Goal: Task Accomplishment & Management: Manage account settings

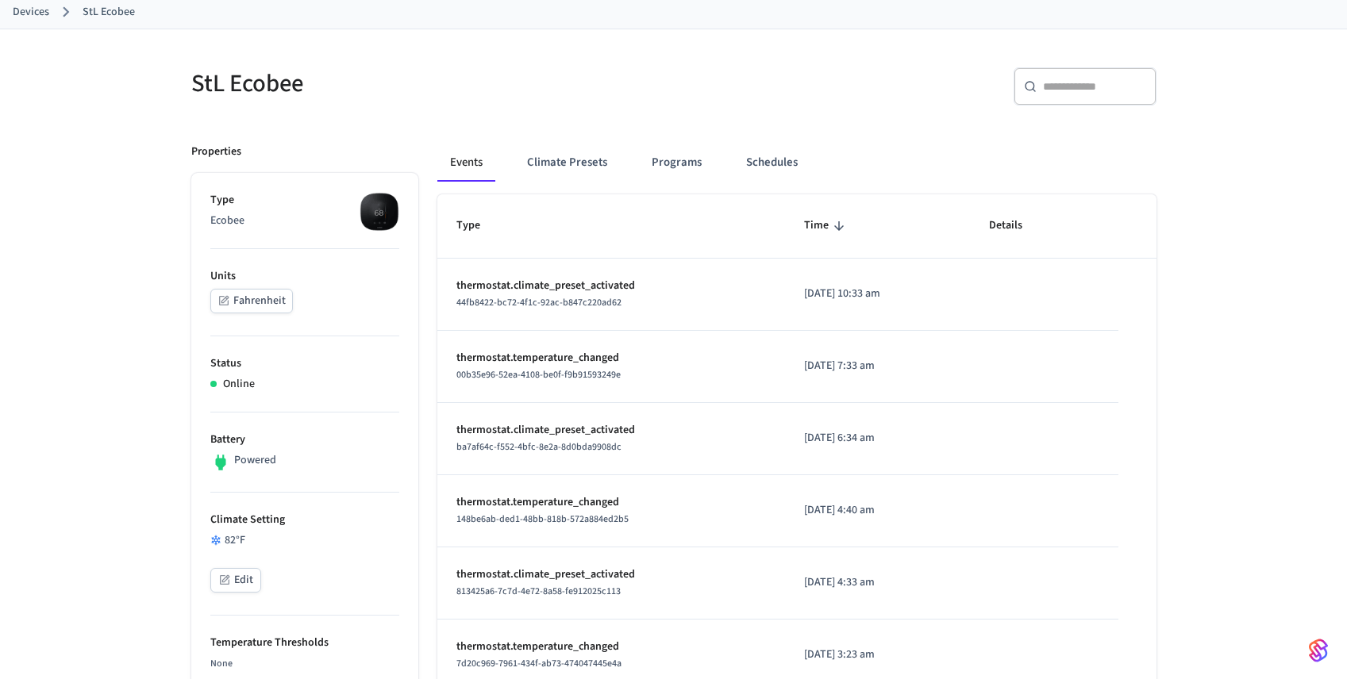
scroll to position [80, 0]
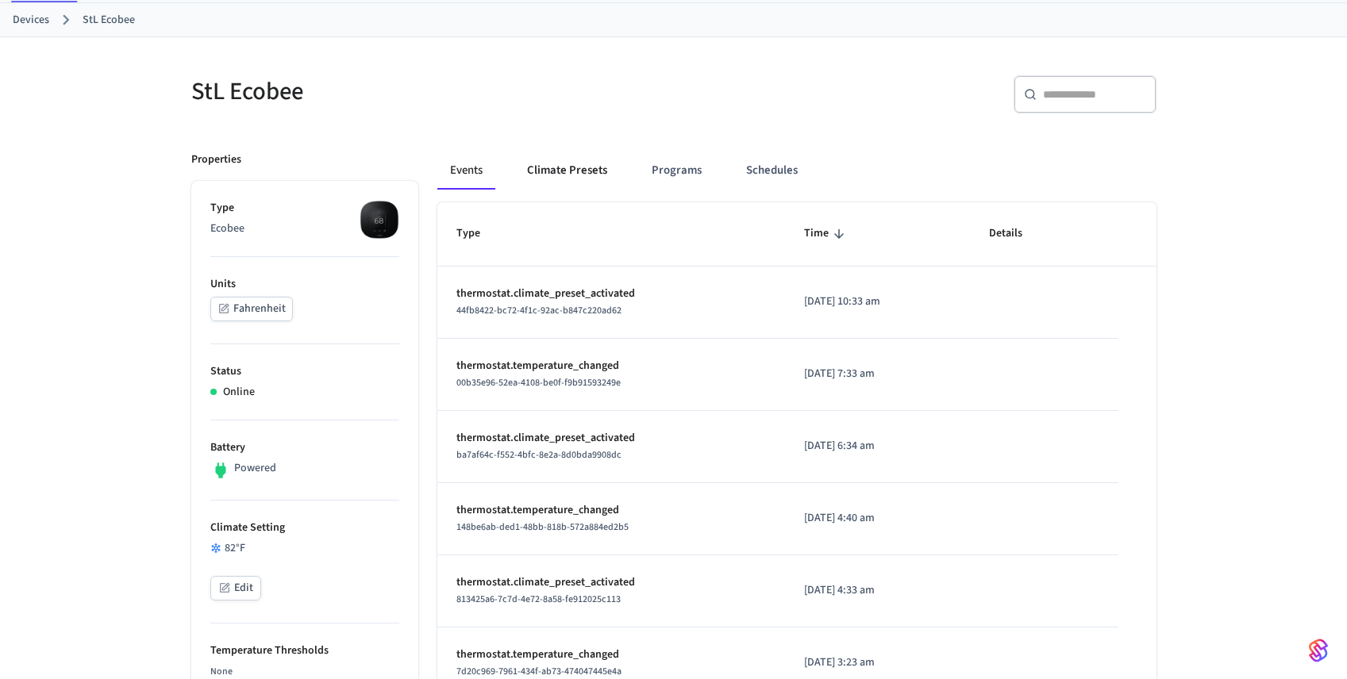
click at [558, 172] on button "Climate Presets" at bounding box center [567, 171] width 106 height 38
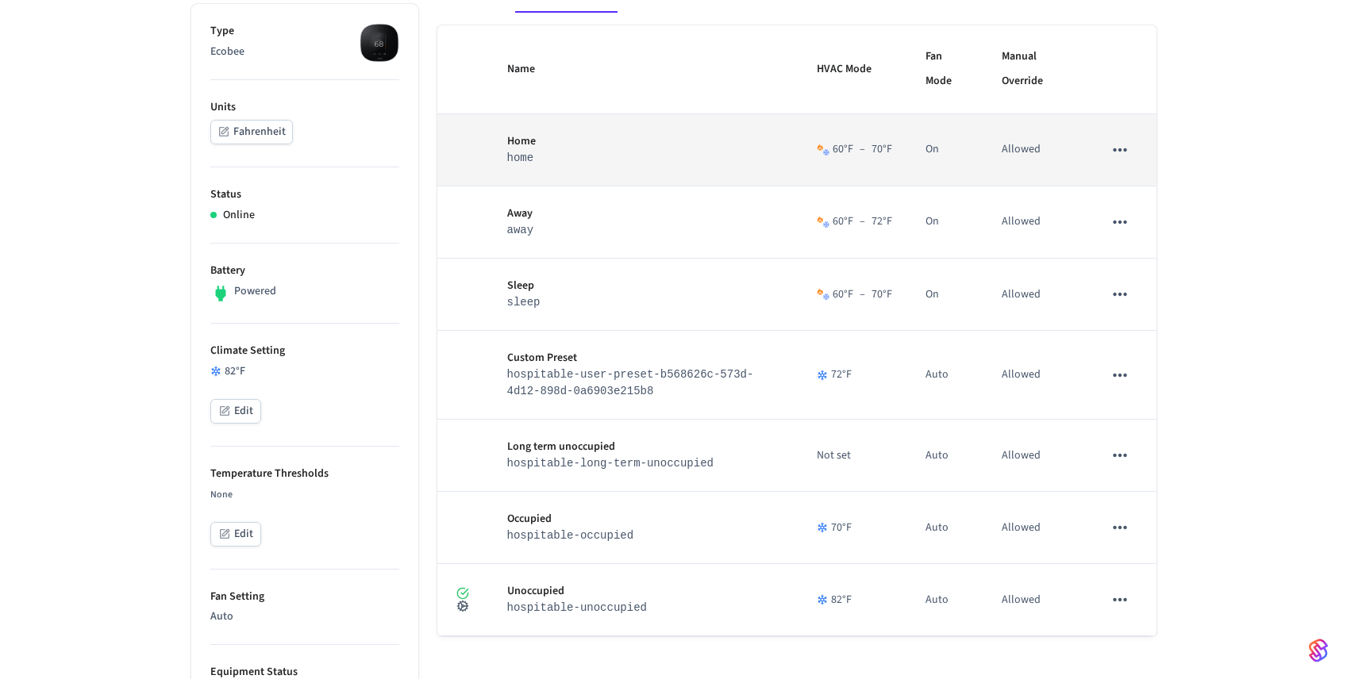
scroll to position [277, 0]
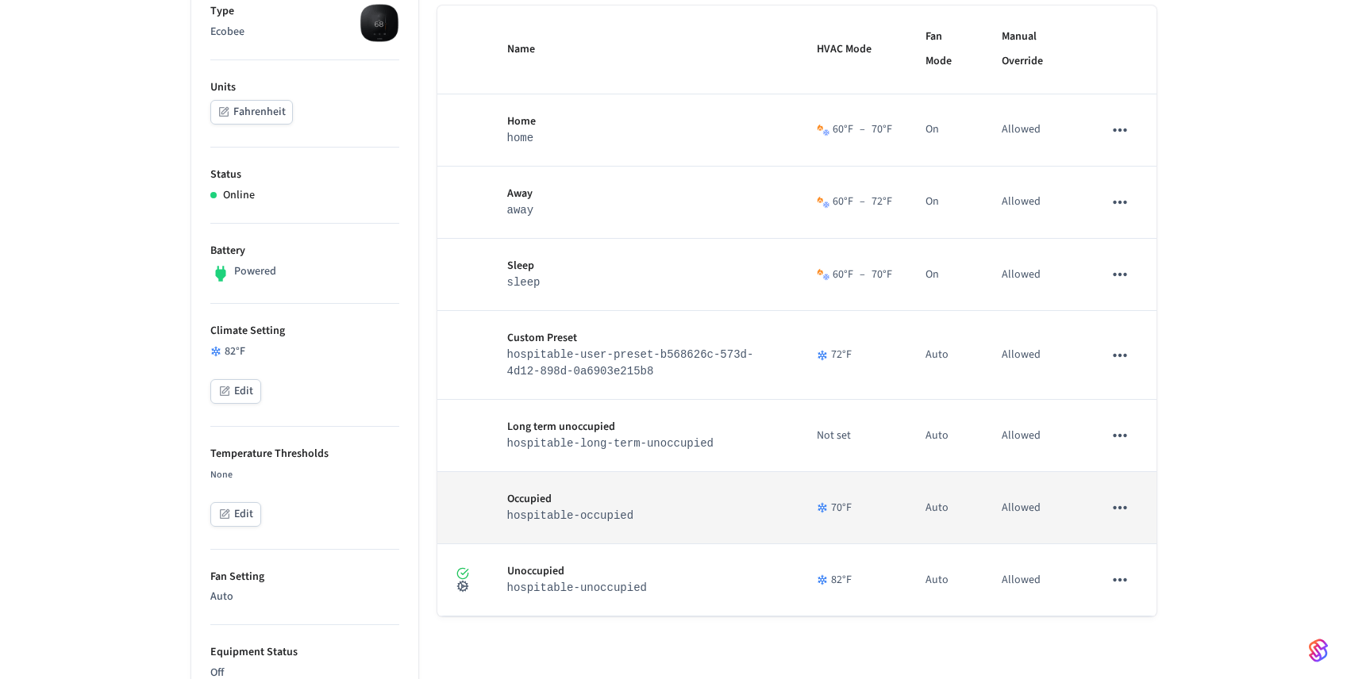
click at [855, 511] on div "70 °F" at bounding box center [852, 508] width 71 height 17
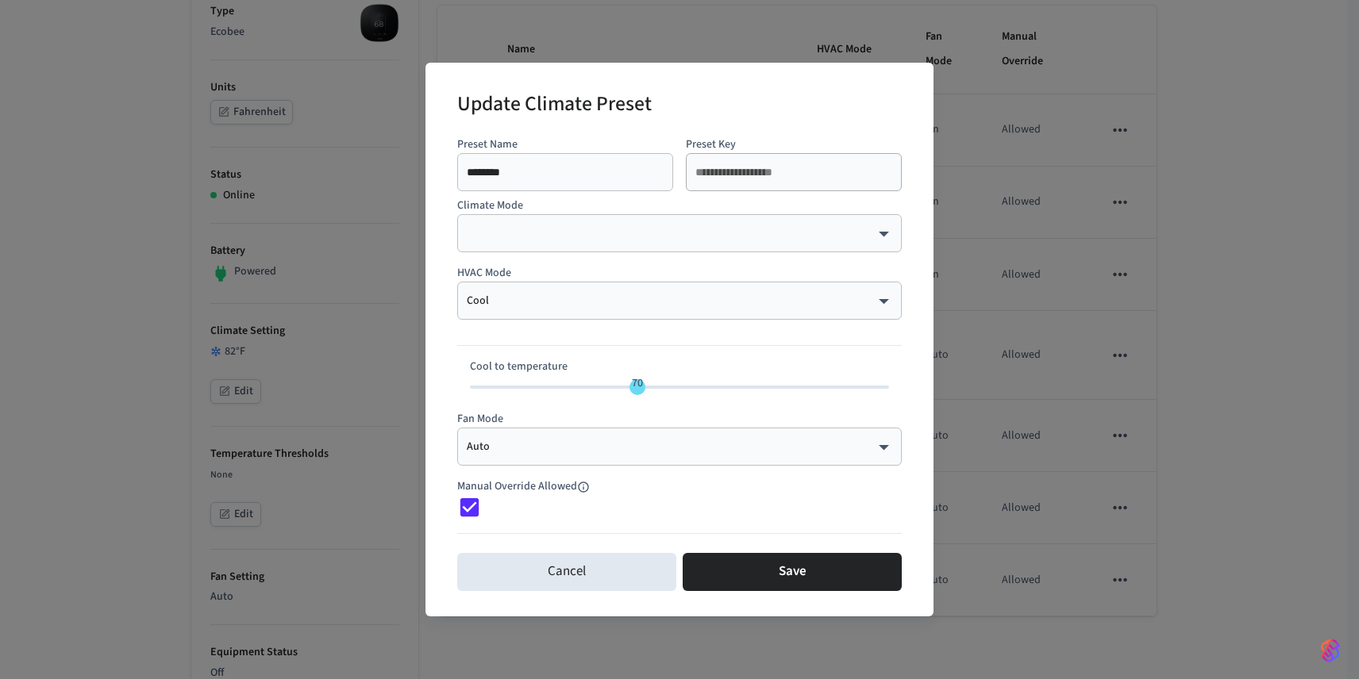
click at [847, 512] on div "Manual Override Allowed" at bounding box center [679, 493] width 445 height 54
click at [1122, 196] on div "**********" at bounding box center [679, 339] width 1359 height 679
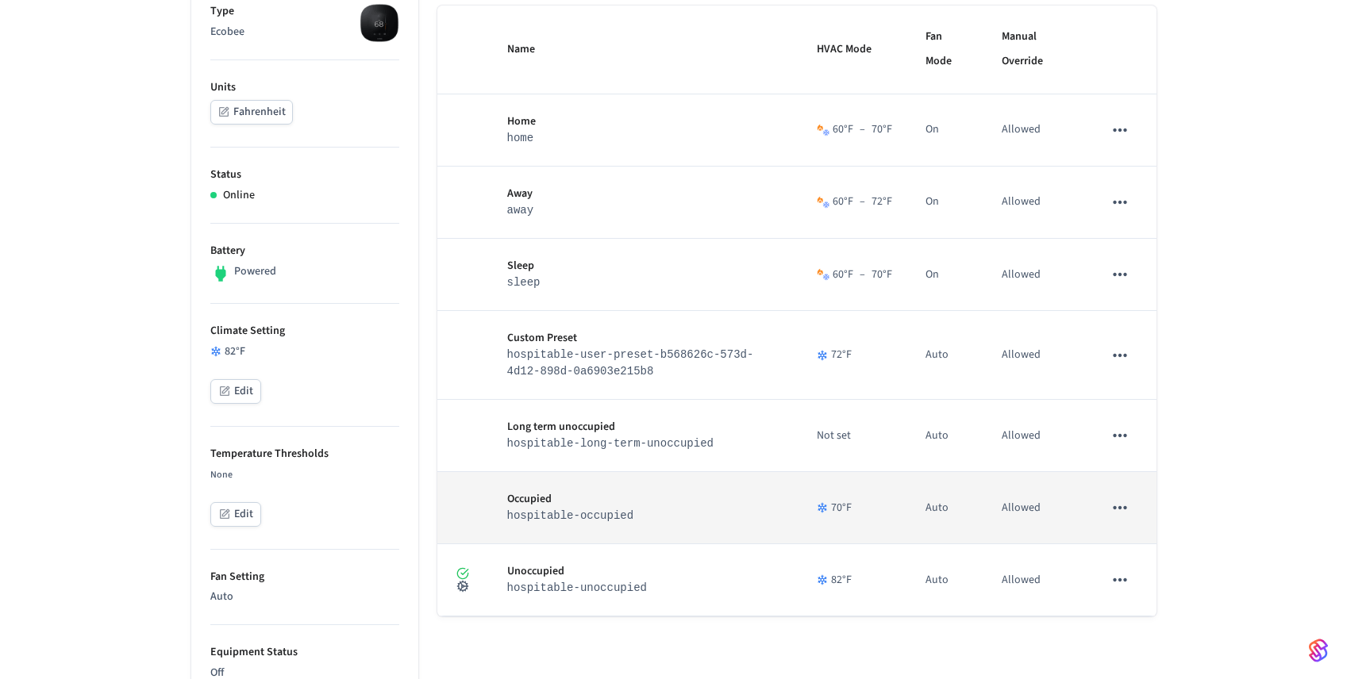
click at [853, 513] on div "70 °F" at bounding box center [852, 508] width 71 height 17
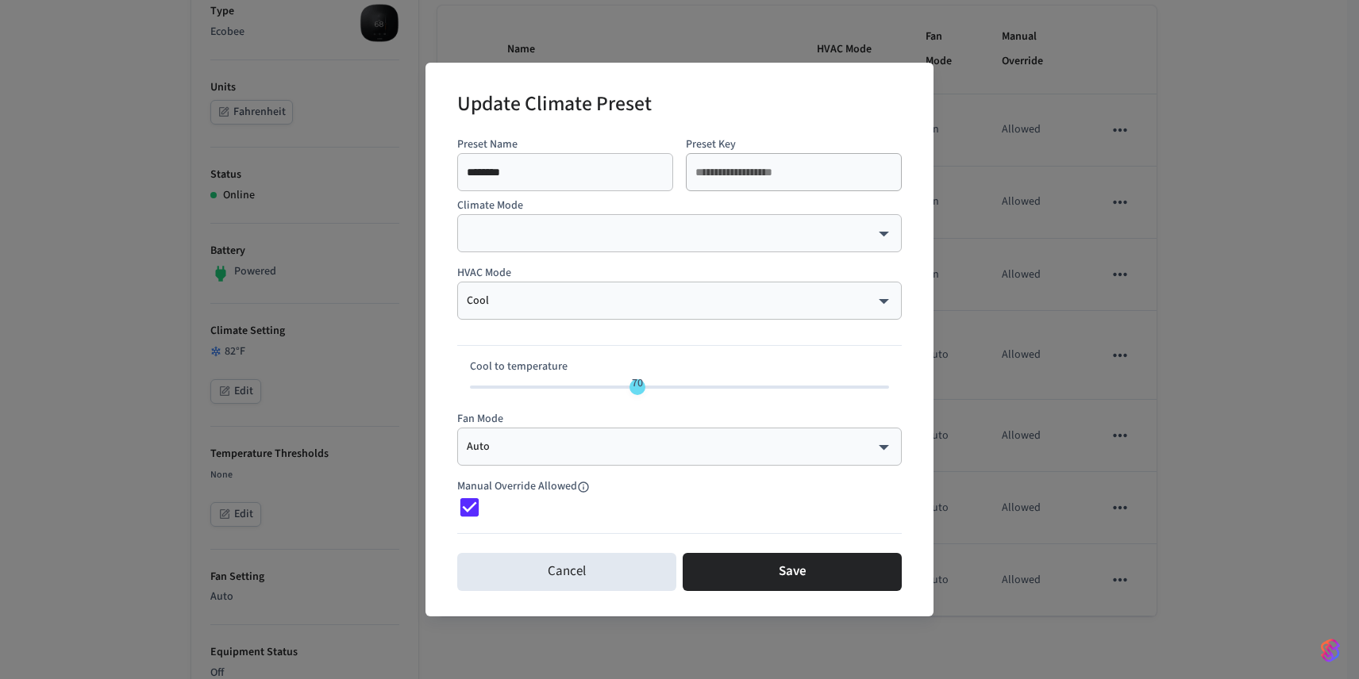
click at [1193, 156] on div "**********" at bounding box center [679, 339] width 1359 height 679
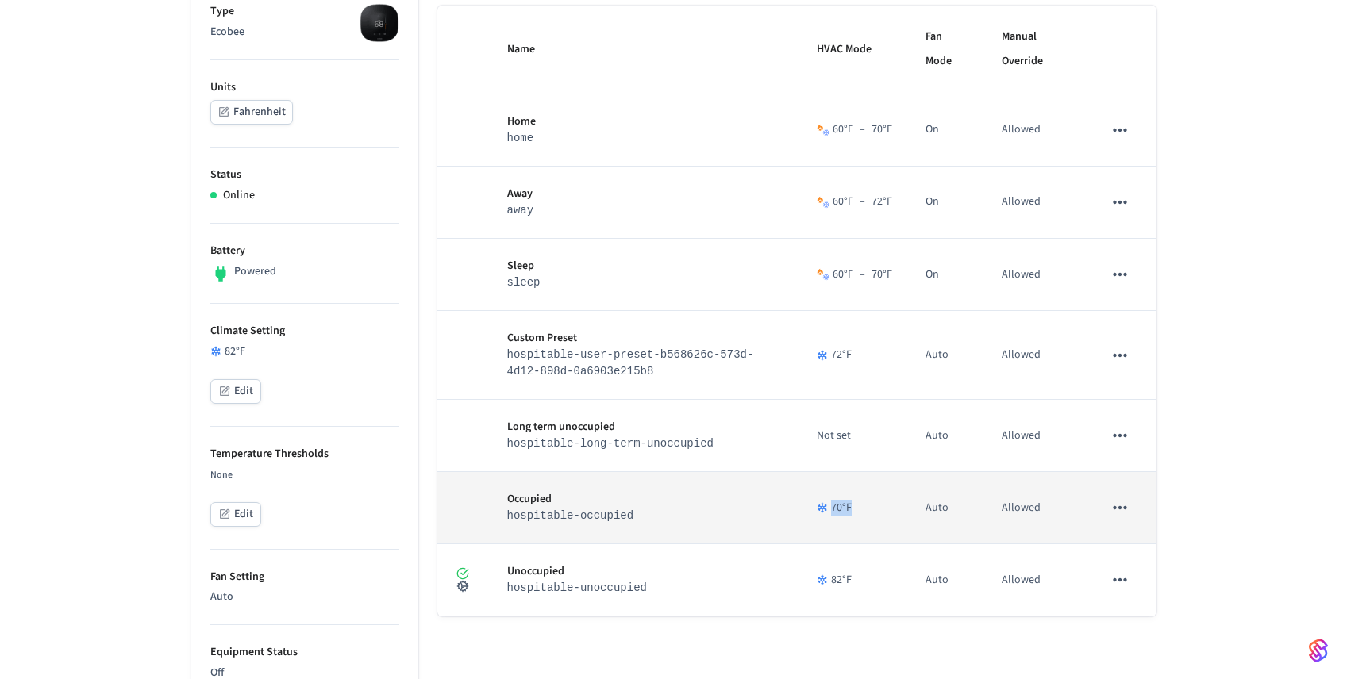
copy div "70 °F"
click at [850, 514] on div "70 °F" at bounding box center [852, 508] width 71 height 17
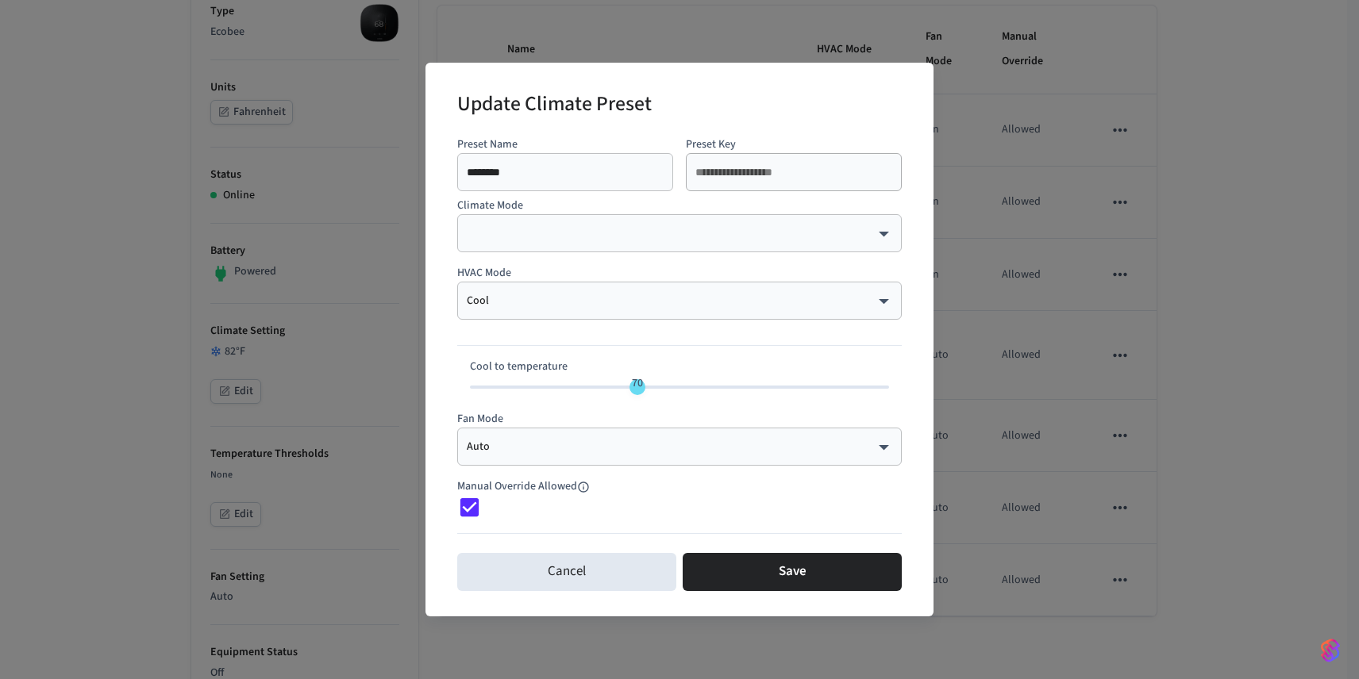
click at [1203, 395] on div "**********" at bounding box center [679, 339] width 1359 height 679
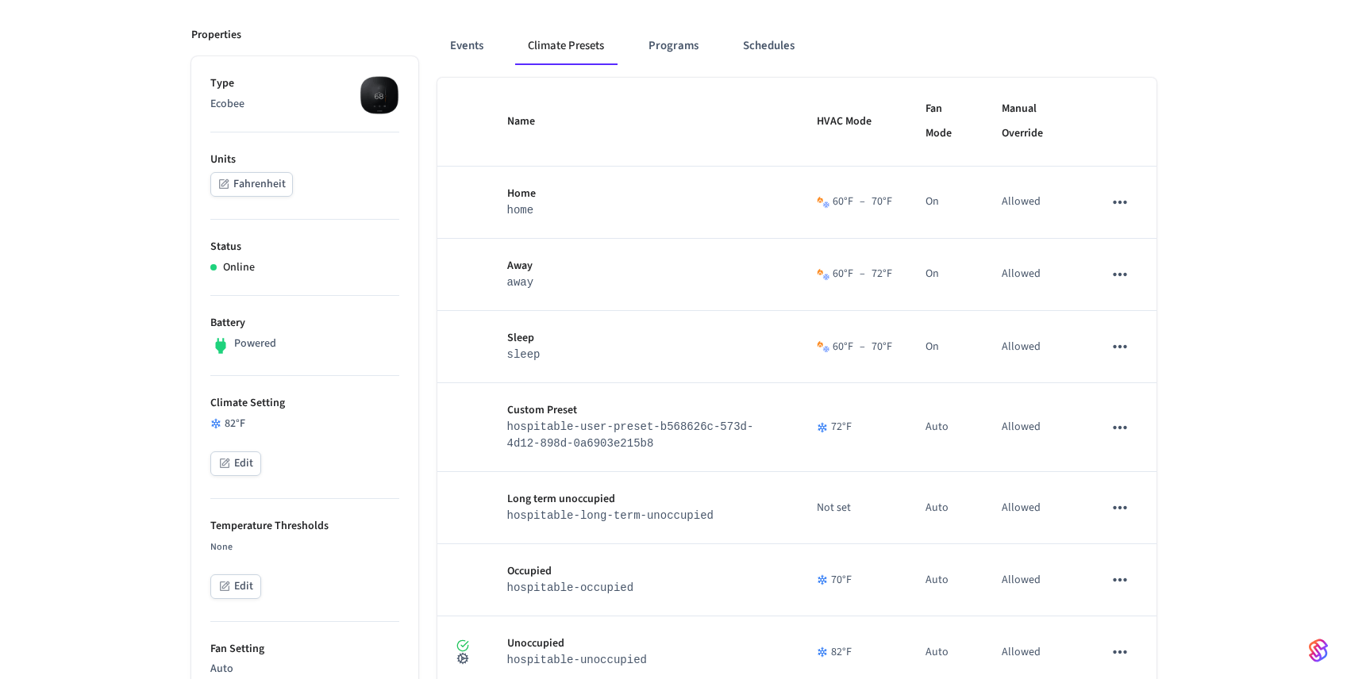
scroll to position [207, 0]
click at [675, 43] on button "Programs" at bounding box center [673, 44] width 75 height 38
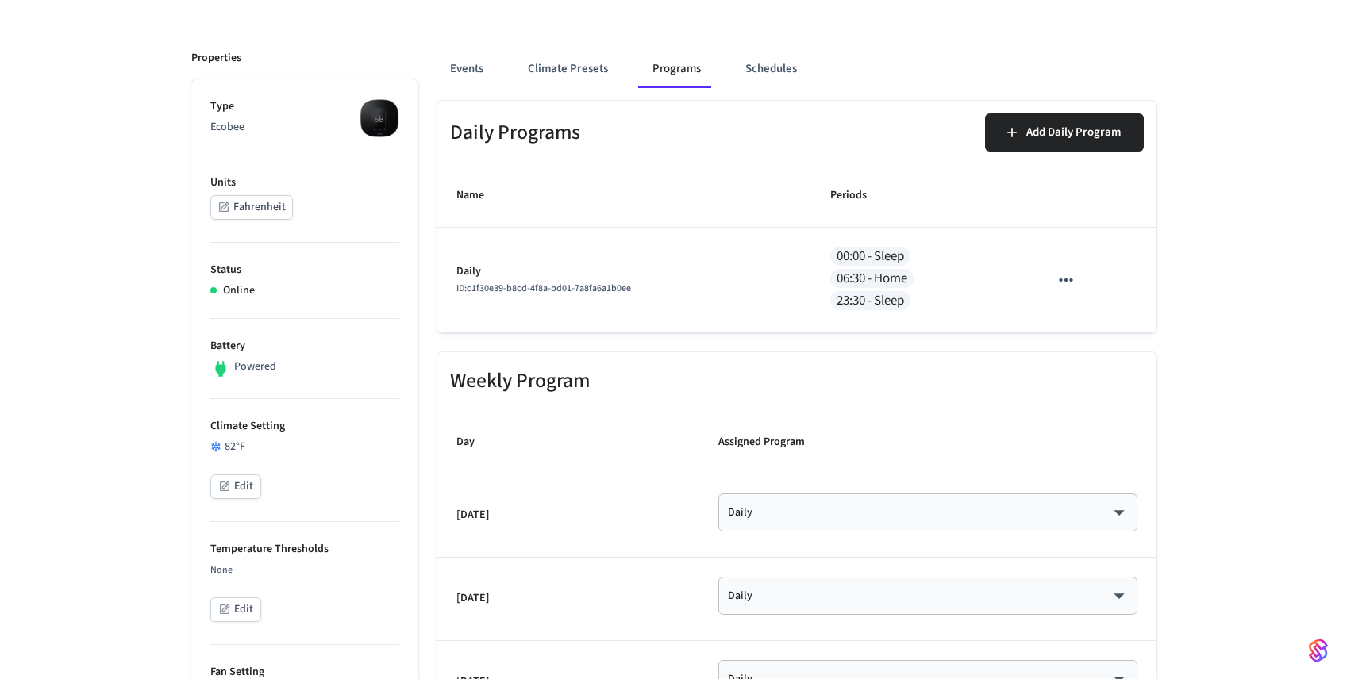
scroll to position [175, 0]
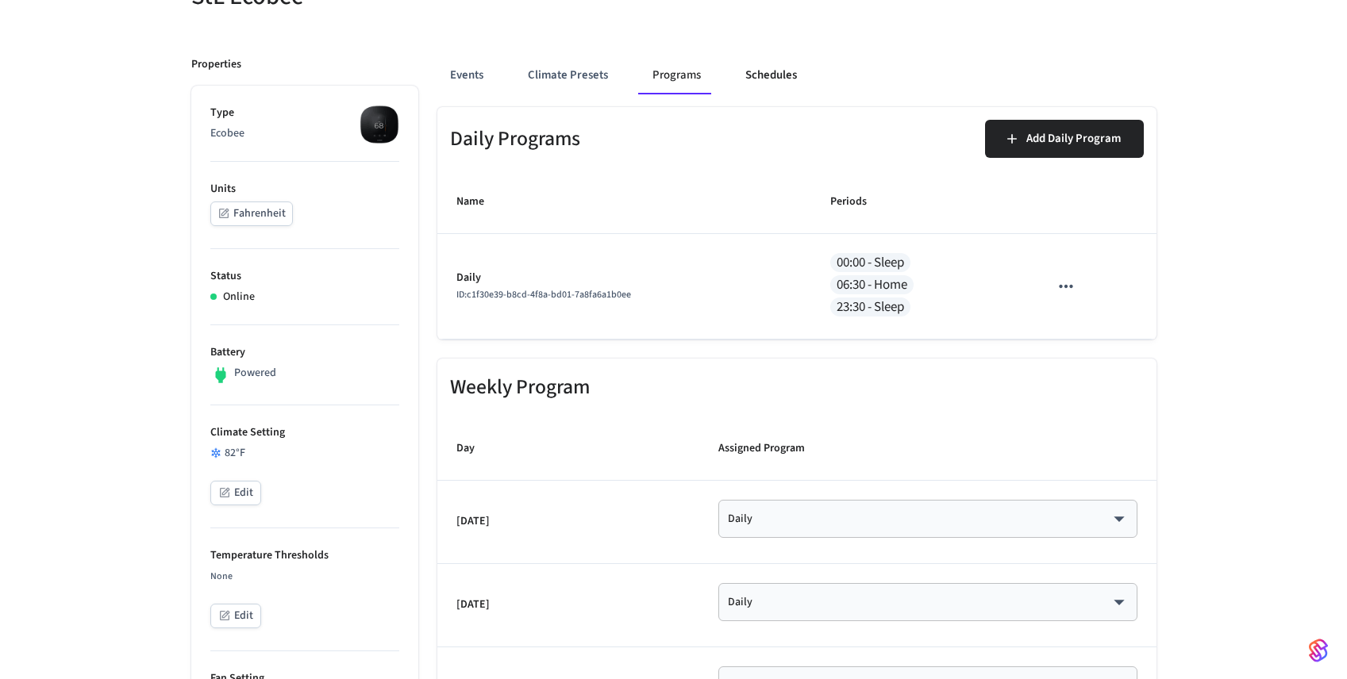
click at [785, 71] on button "Schedules" at bounding box center [771, 75] width 77 height 38
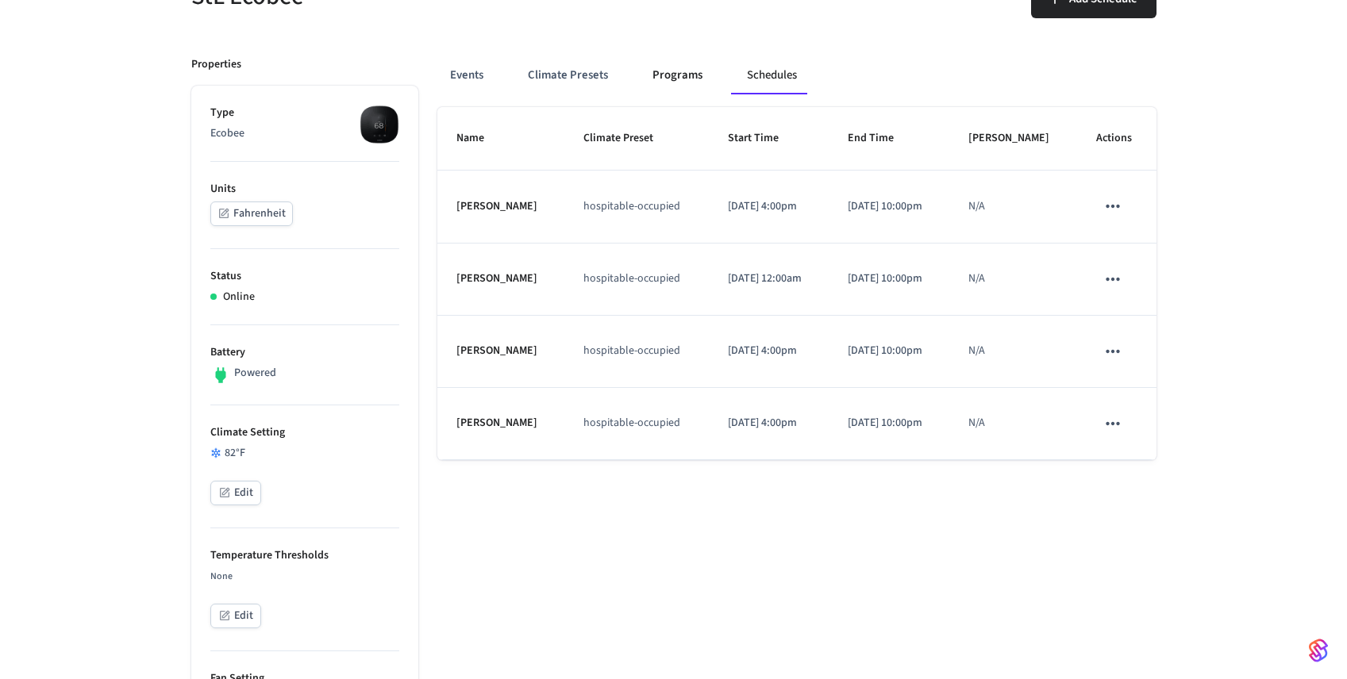
click at [679, 64] on button "Programs" at bounding box center [677, 75] width 75 height 38
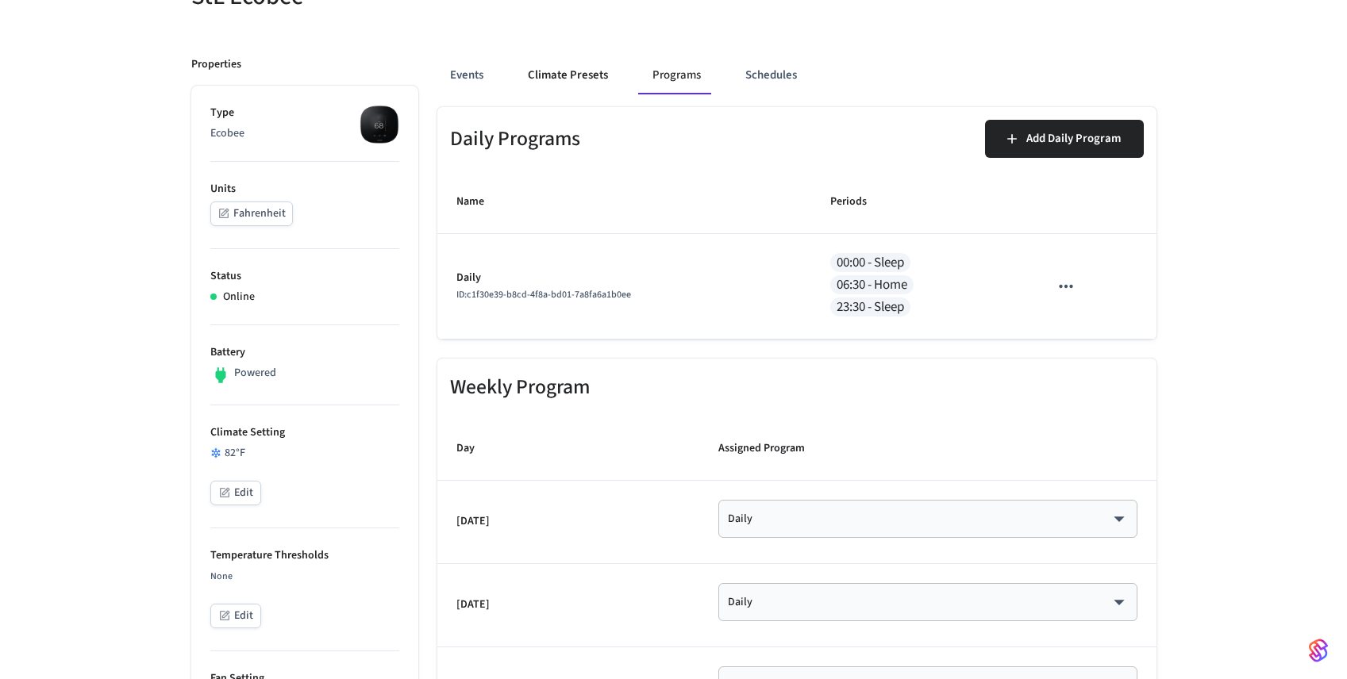
click at [569, 79] on button "Climate Presets" at bounding box center [568, 75] width 106 height 38
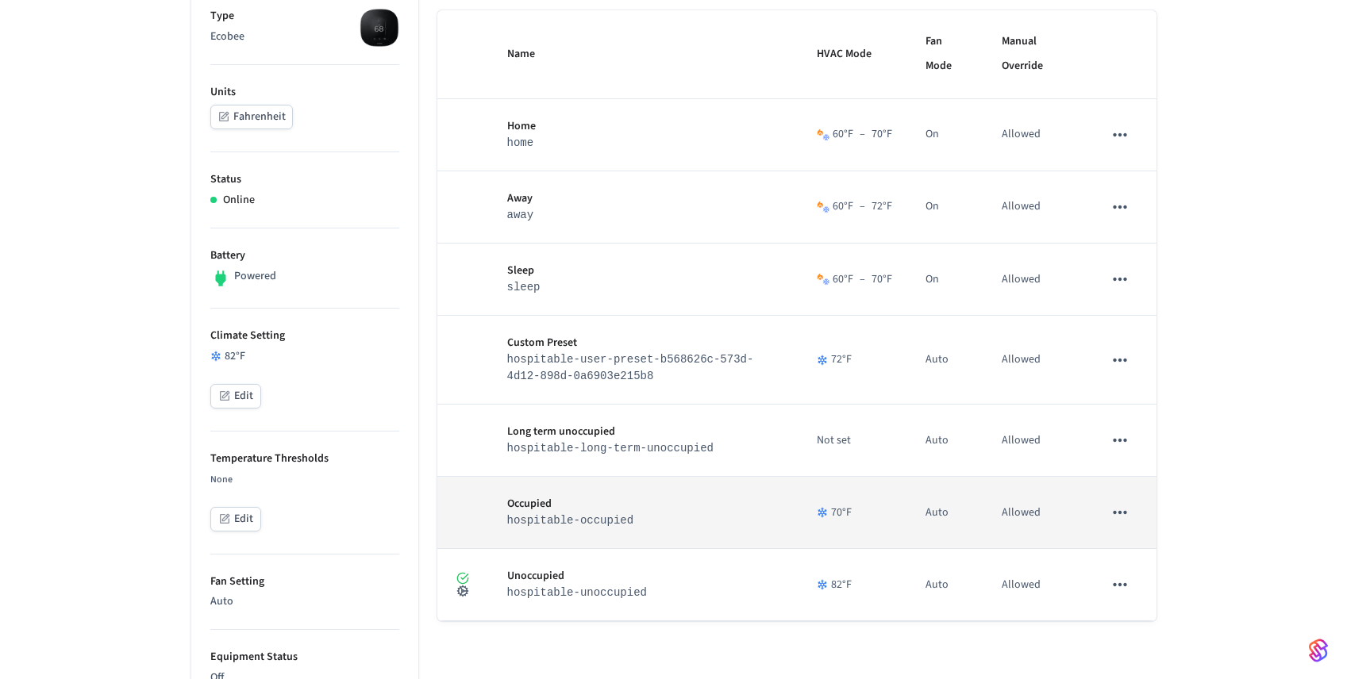
scroll to position [0, 0]
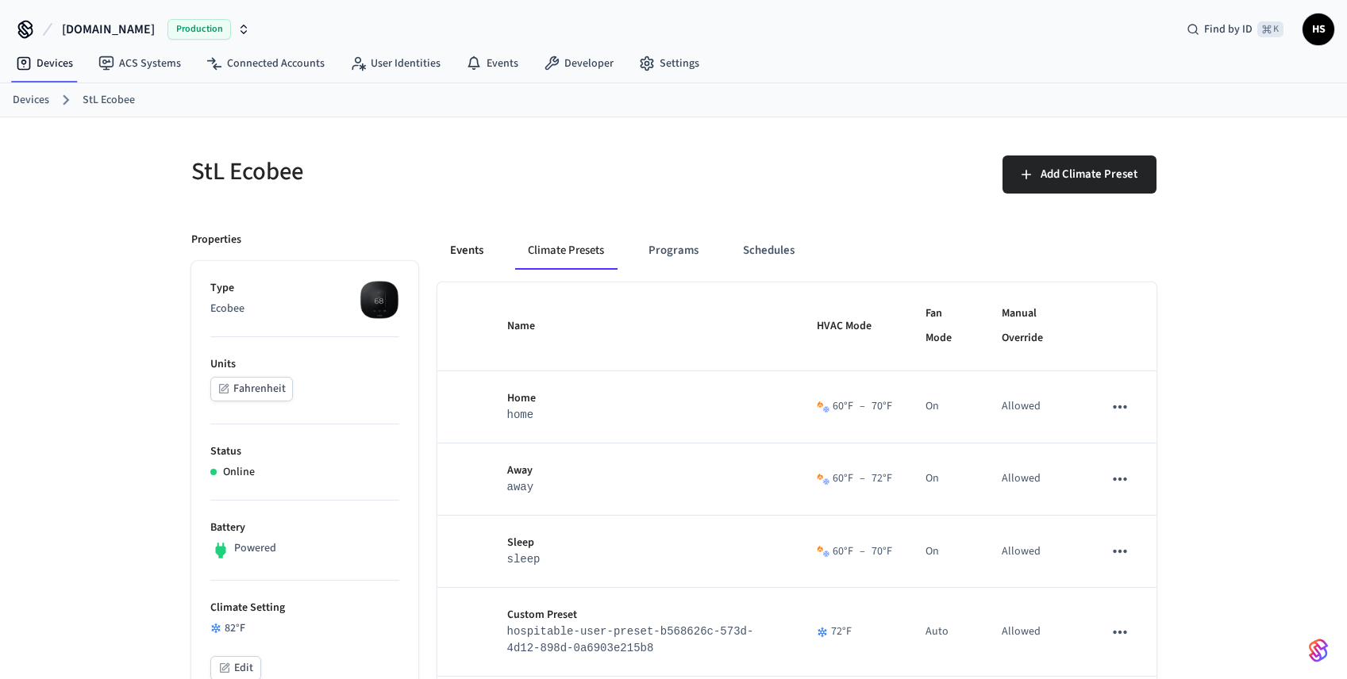
click at [479, 244] on button "Events" at bounding box center [466, 251] width 59 height 38
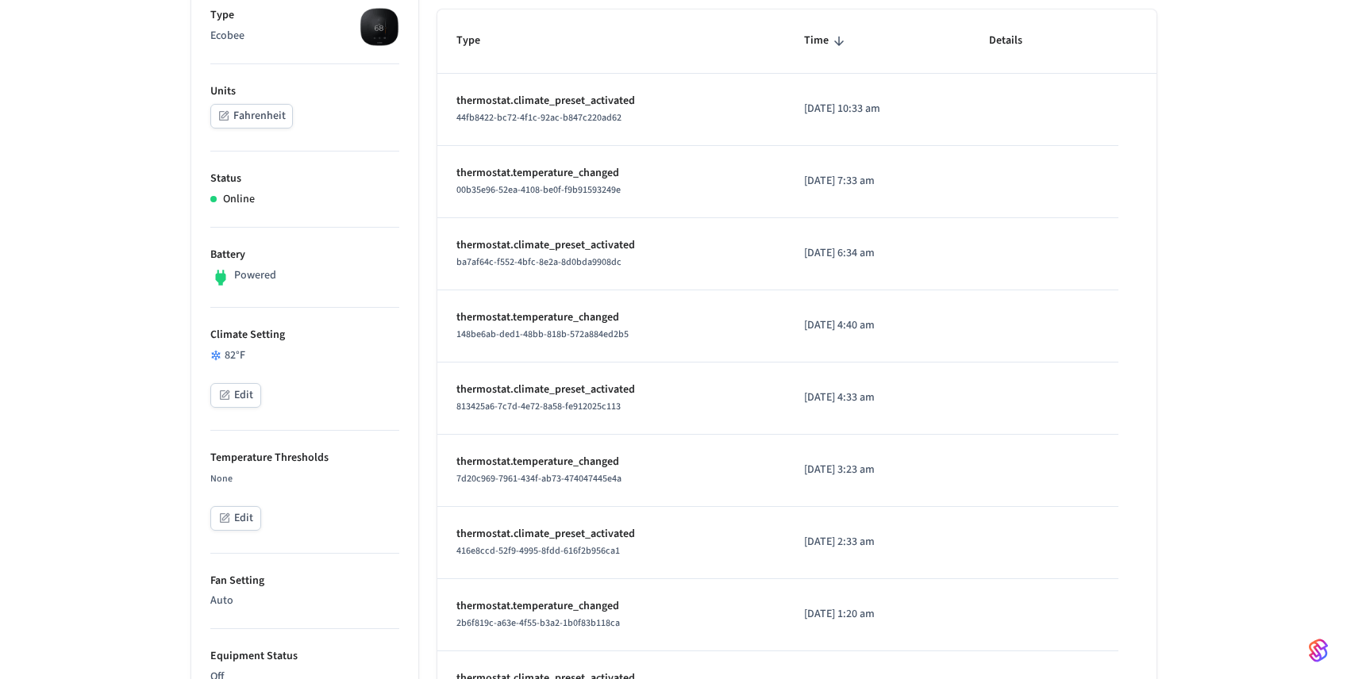
scroll to position [271, 0]
drag, startPoint x: 618, startPoint y: 390, endPoint x: 549, endPoint y: 386, distance: 69.2
click at [549, 386] on p "thermostat.climate_preset_activated" at bounding box center [611, 391] width 310 height 17
click at [518, 339] on span "148be6ab-ded1-48bb-818b-572a884ed2b5" at bounding box center [542, 335] width 172 height 13
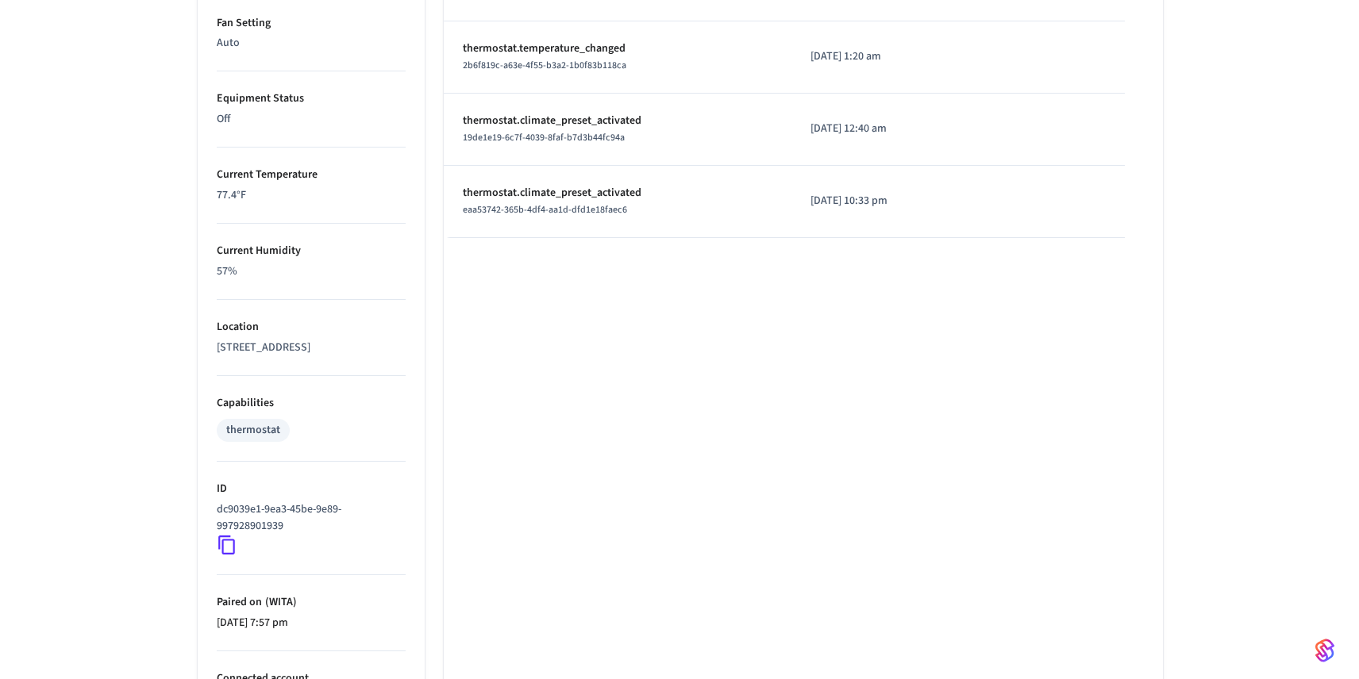
scroll to position [972, 0]
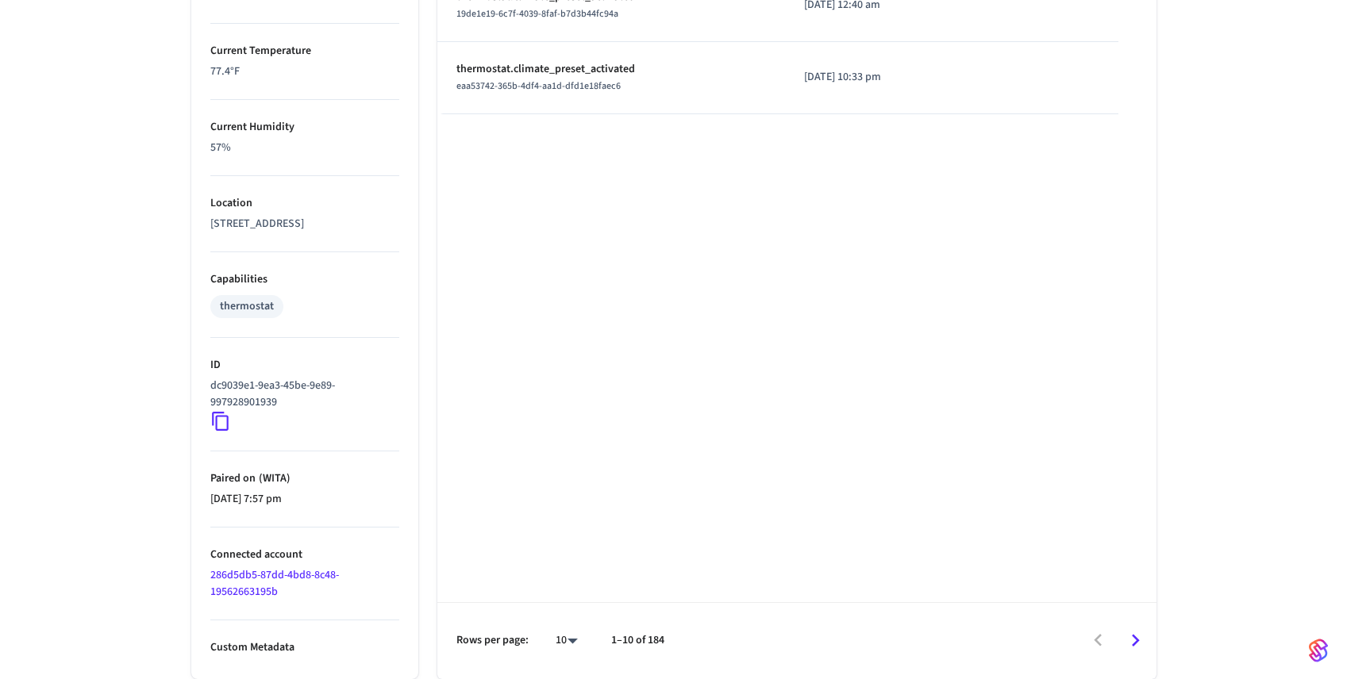
click at [571, 618] on li "100" at bounding box center [560, 633] width 42 height 42
type input "***"
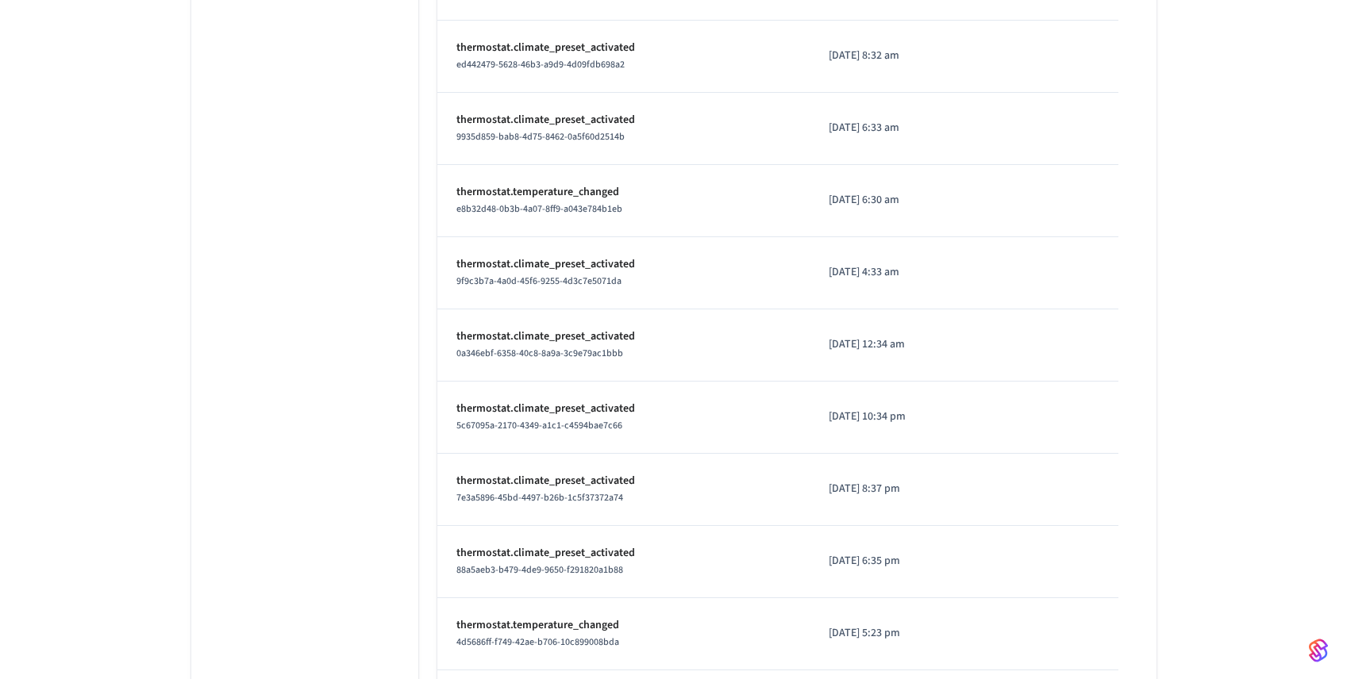
scroll to position [1268, 0]
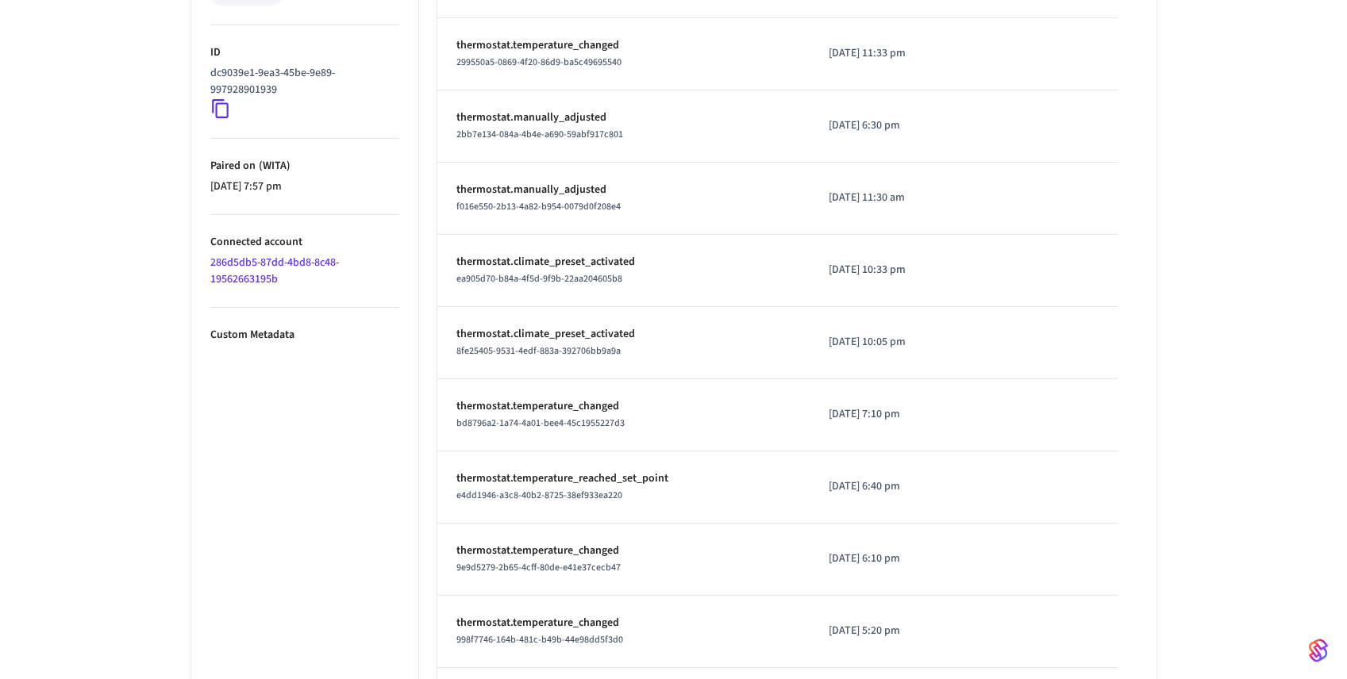
drag, startPoint x: 905, startPoint y: 345, endPoint x: 833, endPoint y: 345, distance: 71.4
click at [833, 345] on p "[DATE] 10:05 pm" at bounding box center [895, 342] width 133 height 17
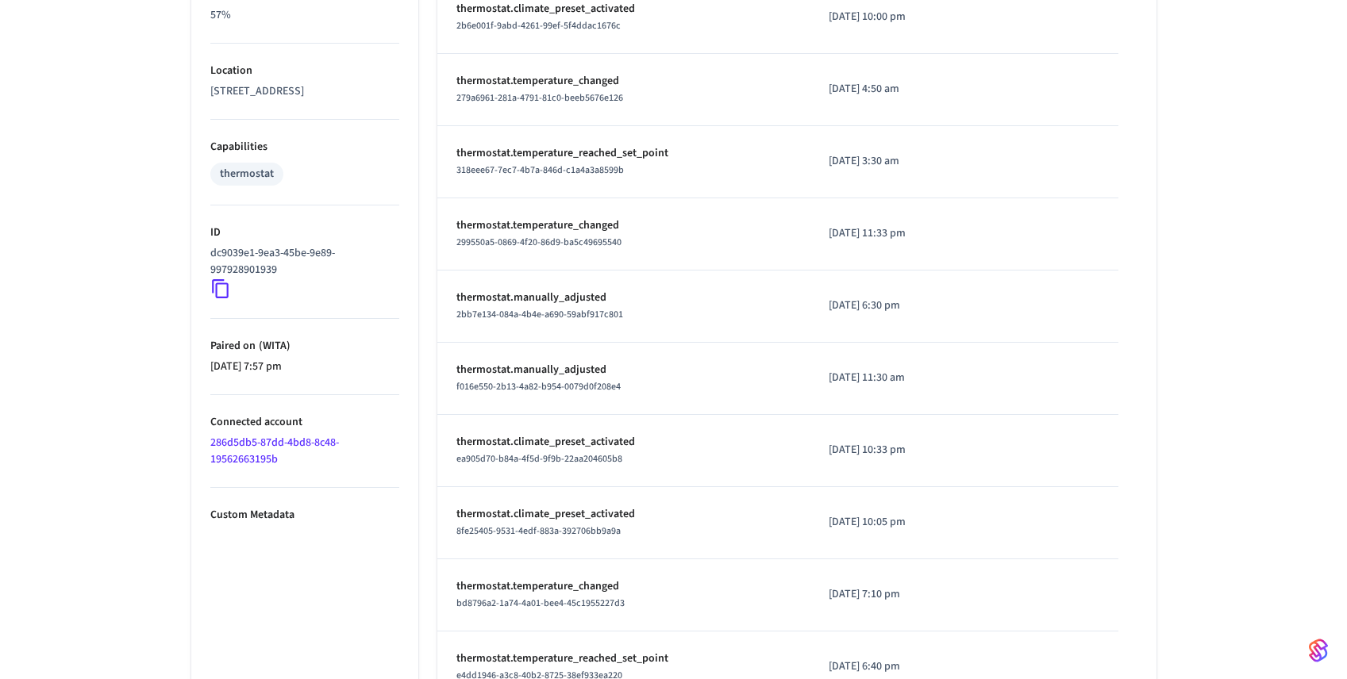
scroll to position [1083, 0]
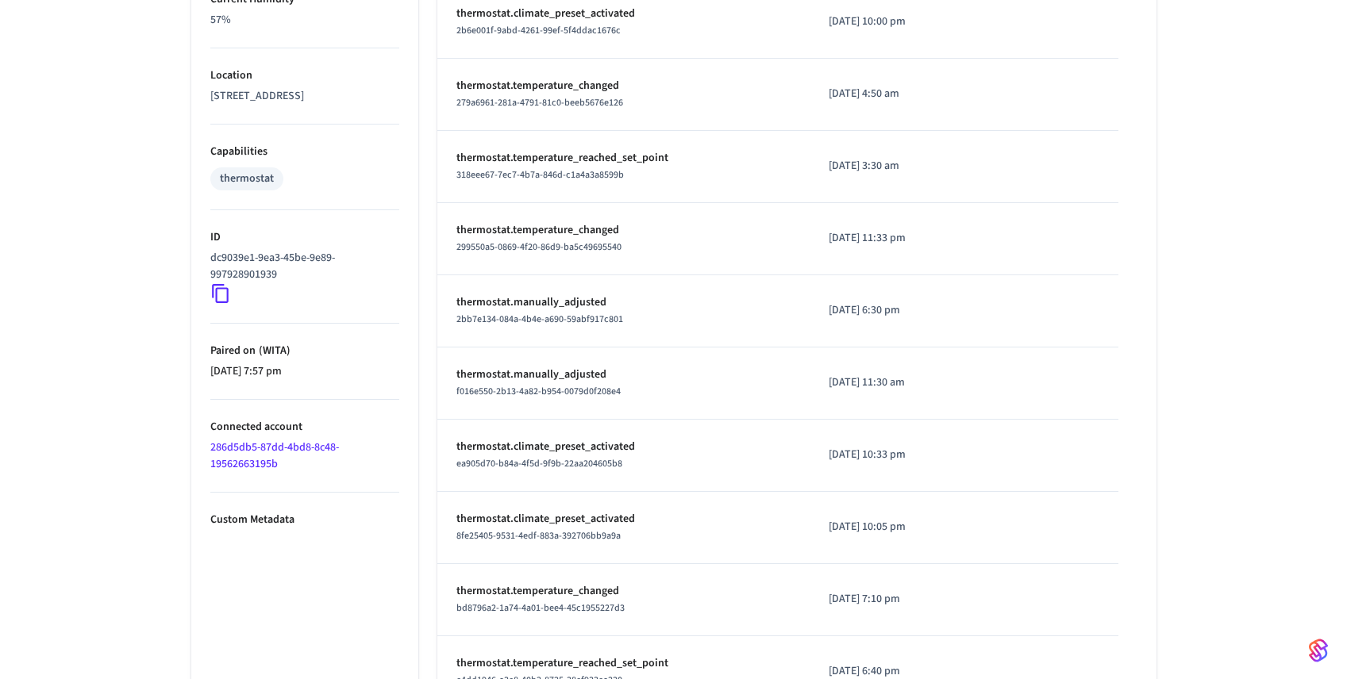
click at [680, 456] on div "ea905d70-b84a-4f5d-9f9b-22aa204605b8" at bounding box center [623, 464] width 334 height 17
click at [553, 302] on p "thermostat.manually_adjusted" at bounding box center [623, 302] width 334 height 17
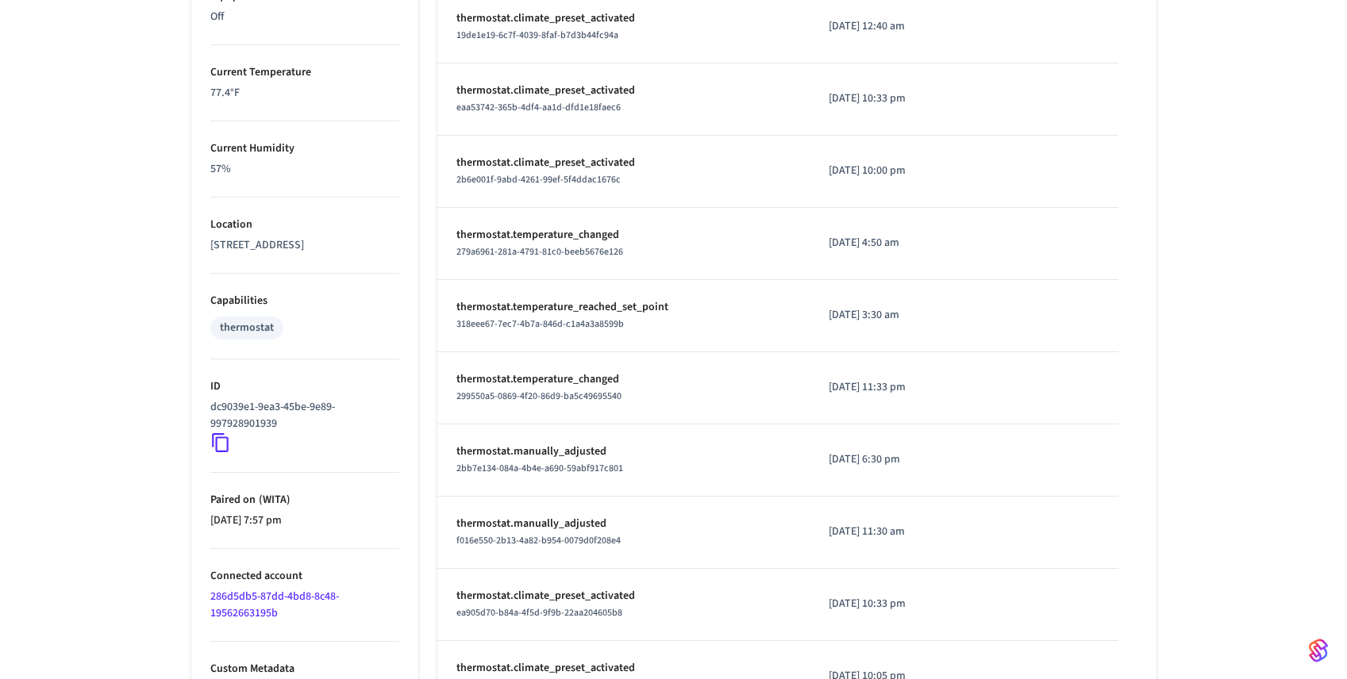
scroll to position [969, 0]
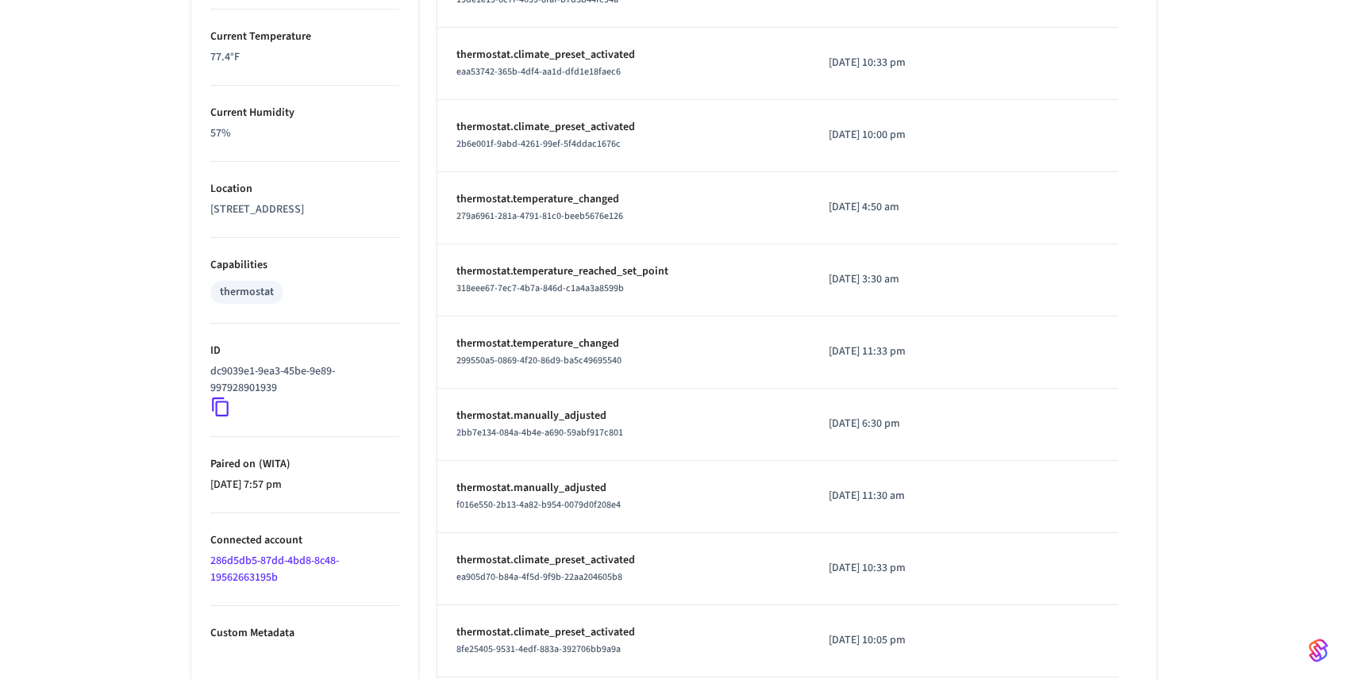
click at [611, 506] on span "f016e550-2b13-4a82-b954-0079d0f208e4" at bounding box center [538, 505] width 164 height 13
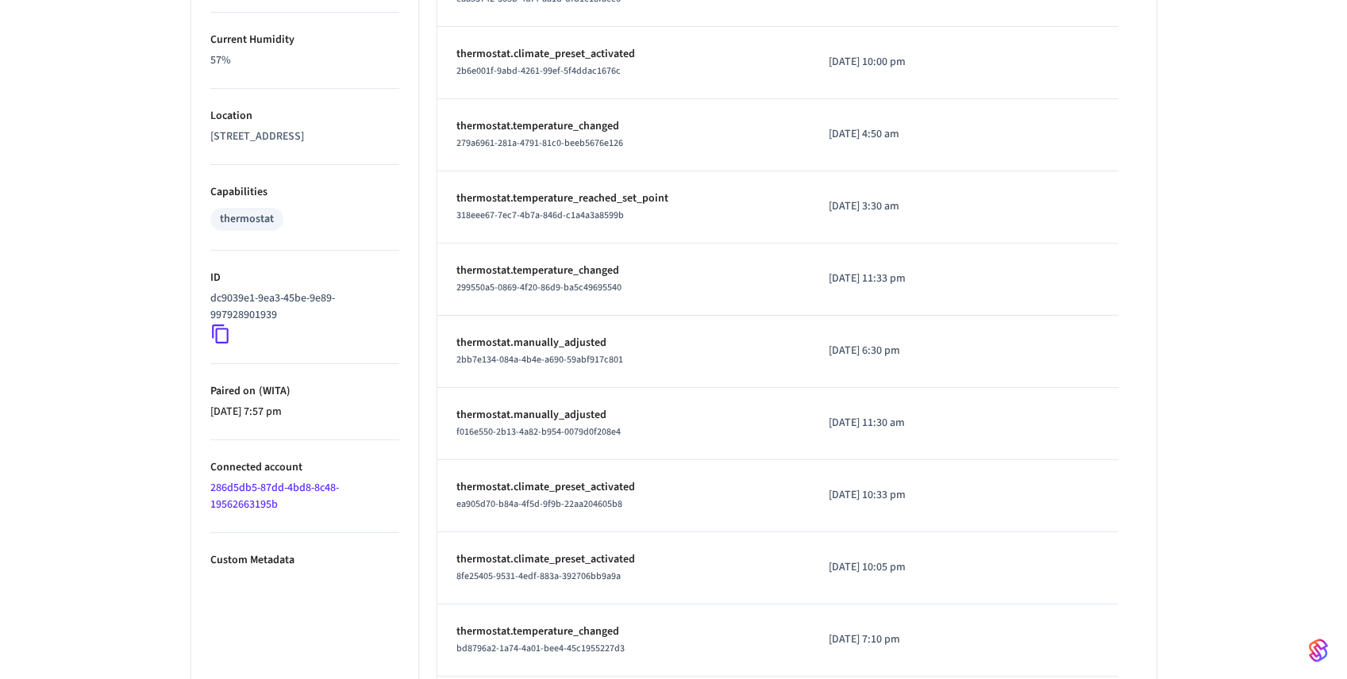
scroll to position [1072, 0]
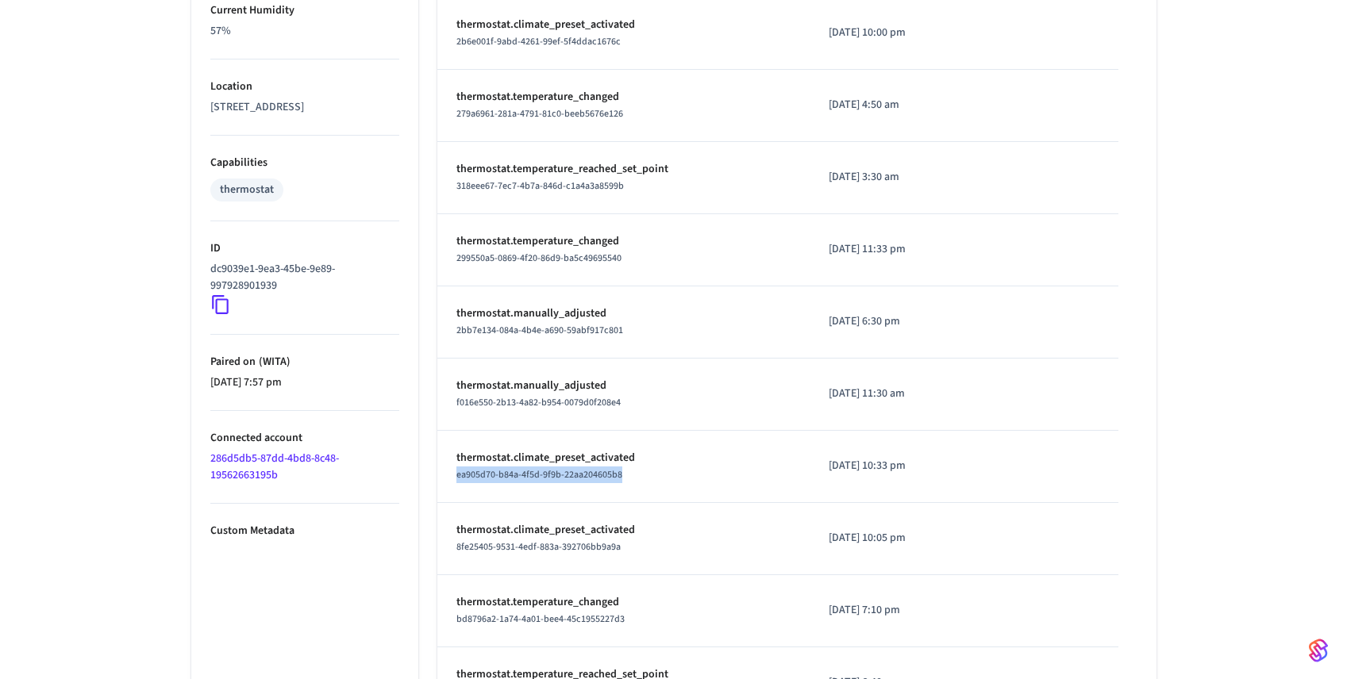
drag, startPoint x: 628, startPoint y: 477, endPoint x: 455, endPoint y: 477, distance: 173.0
click at [456, 477] on div "ea905d70-b84a-4f5d-9f9b-22aa204605b8" at bounding box center [623, 475] width 334 height 17
click at [645, 474] on div "ea905d70-b84a-4f5d-9f9b-22aa204605b8" at bounding box center [623, 475] width 334 height 17
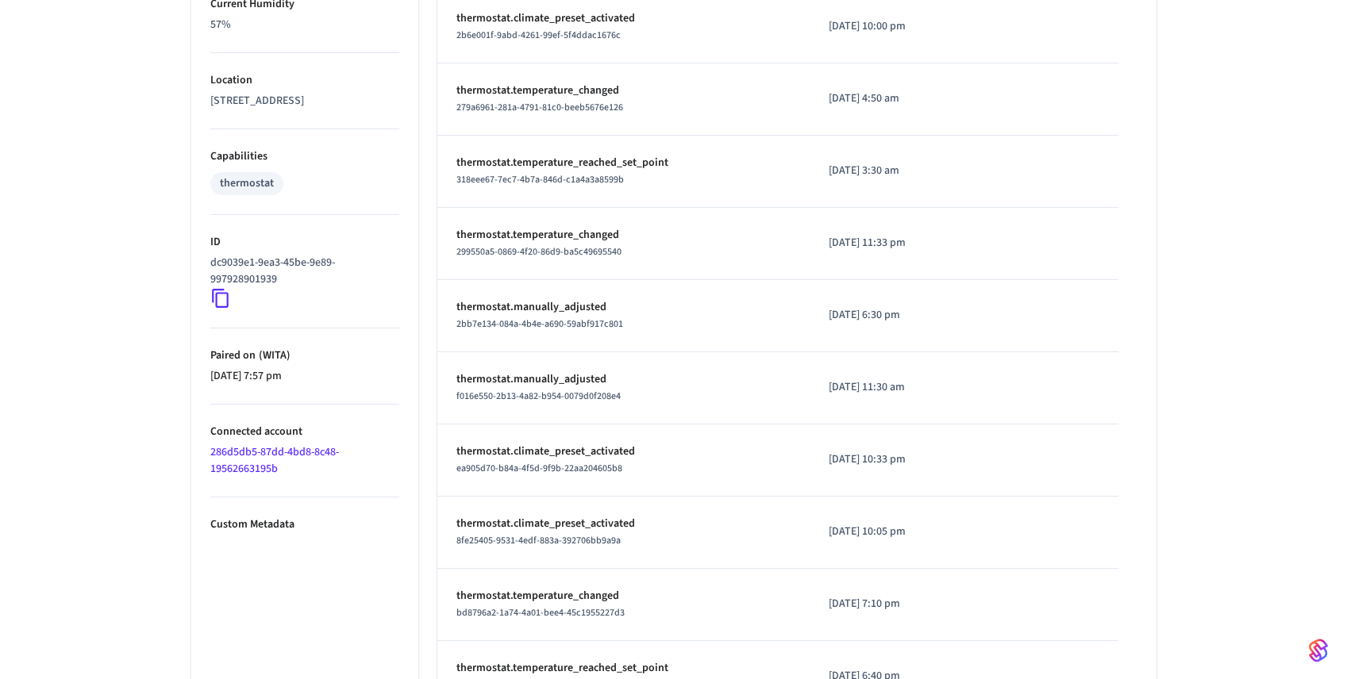
scroll to position [1102, 0]
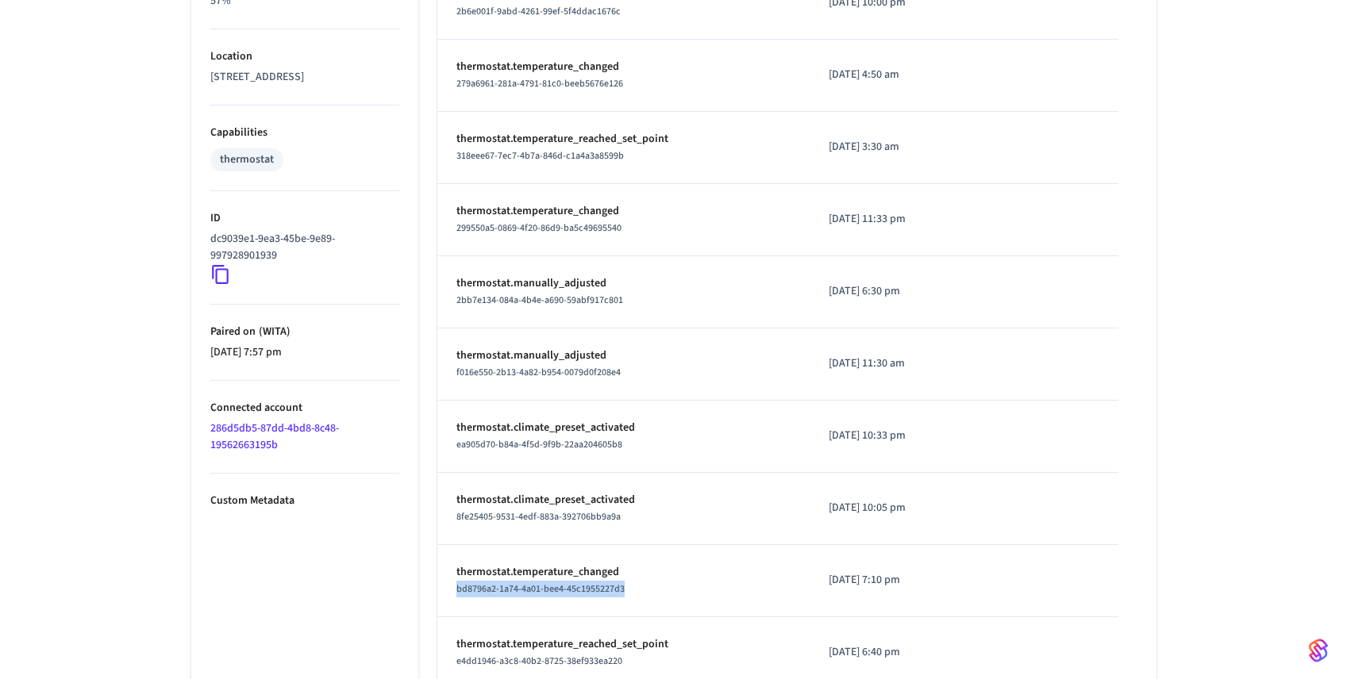
drag, startPoint x: 572, startPoint y: 587, endPoint x: 453, endPoint y: 591, distance: 119.1
click at [453, 591] on td "thermostat.temperature_changed bd8796a2-1a74-4a01-bee4-45c1955227d3" at bounding box center [623, 581] width 372 height 72
copy span "bd8796a2-1a74-4a01-bee4-45c1955227d3"
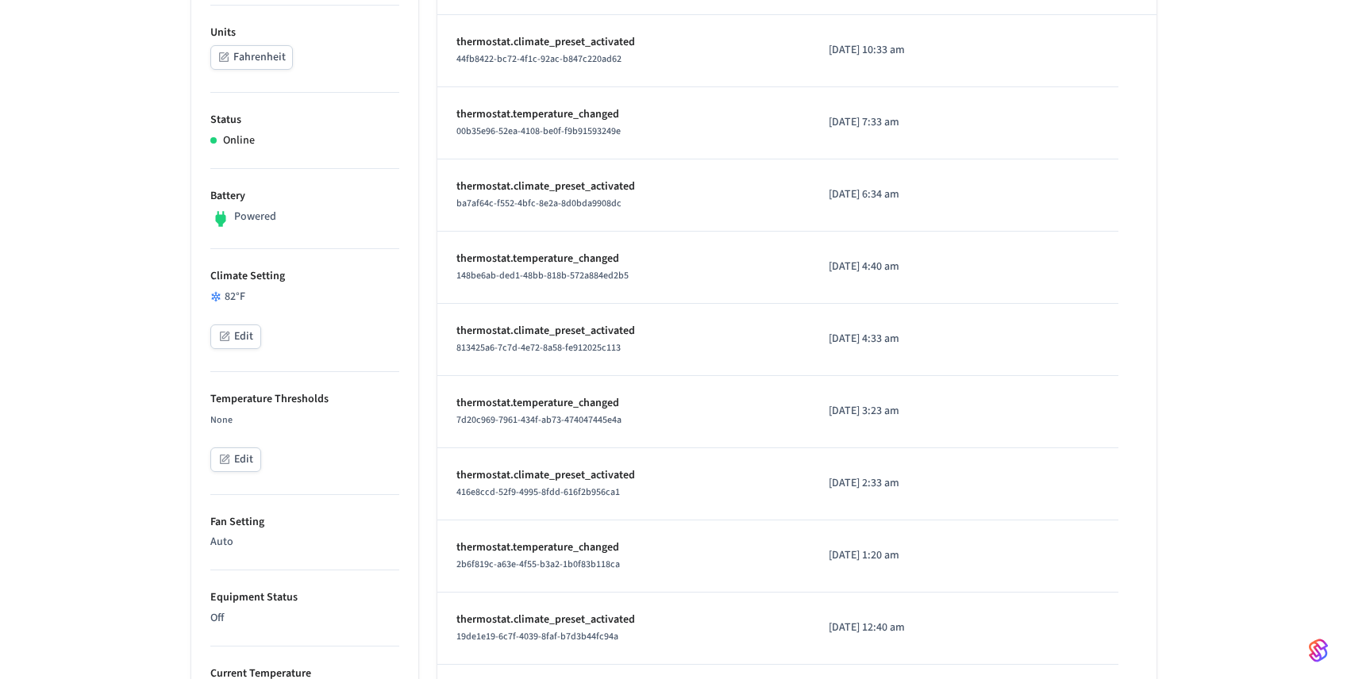
scroll to position [0, 0]
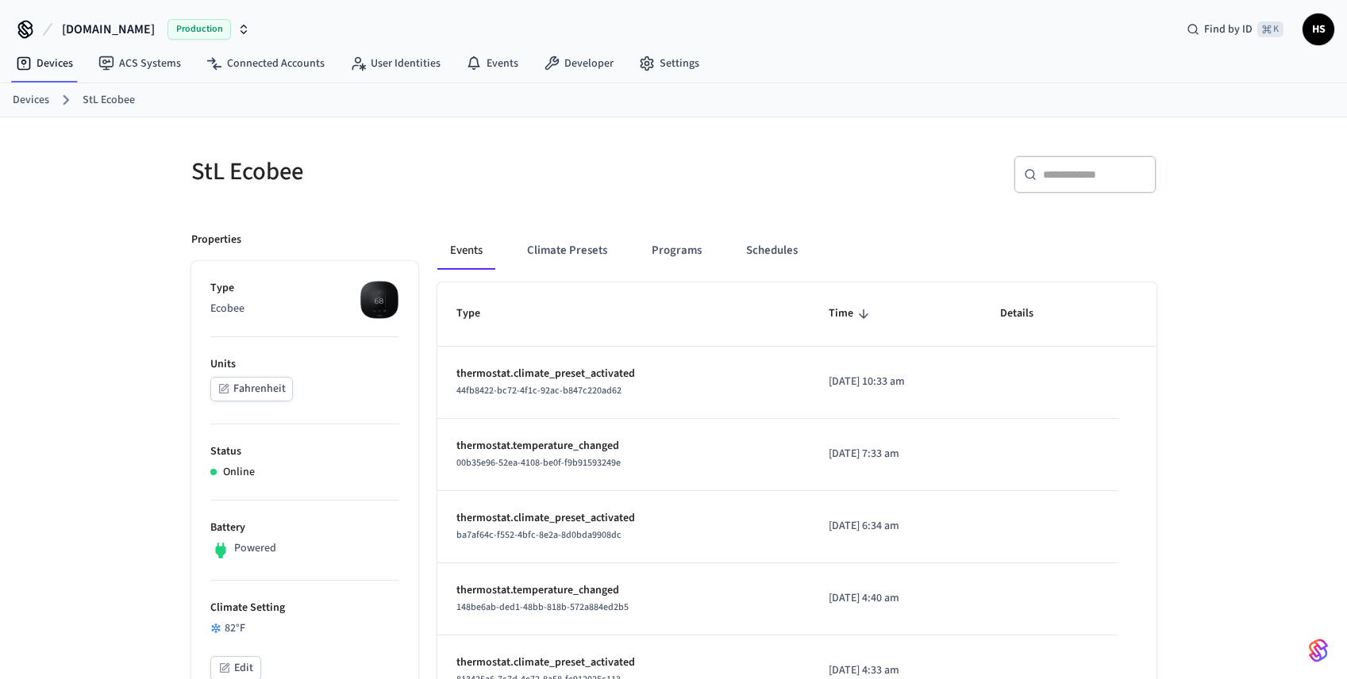
click at [404, 152] on div "StL Ecobee" at bounding box center [418, 172] width 492 height 70
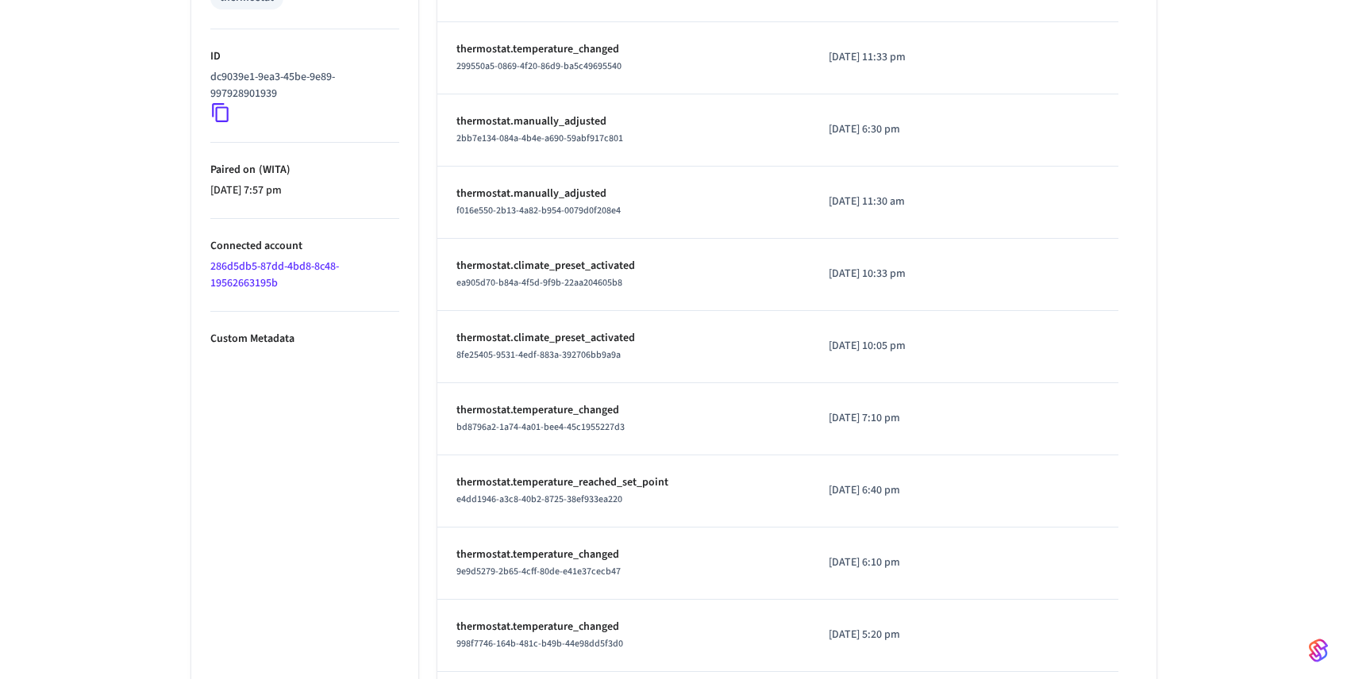
scroll to position [1236, 0]
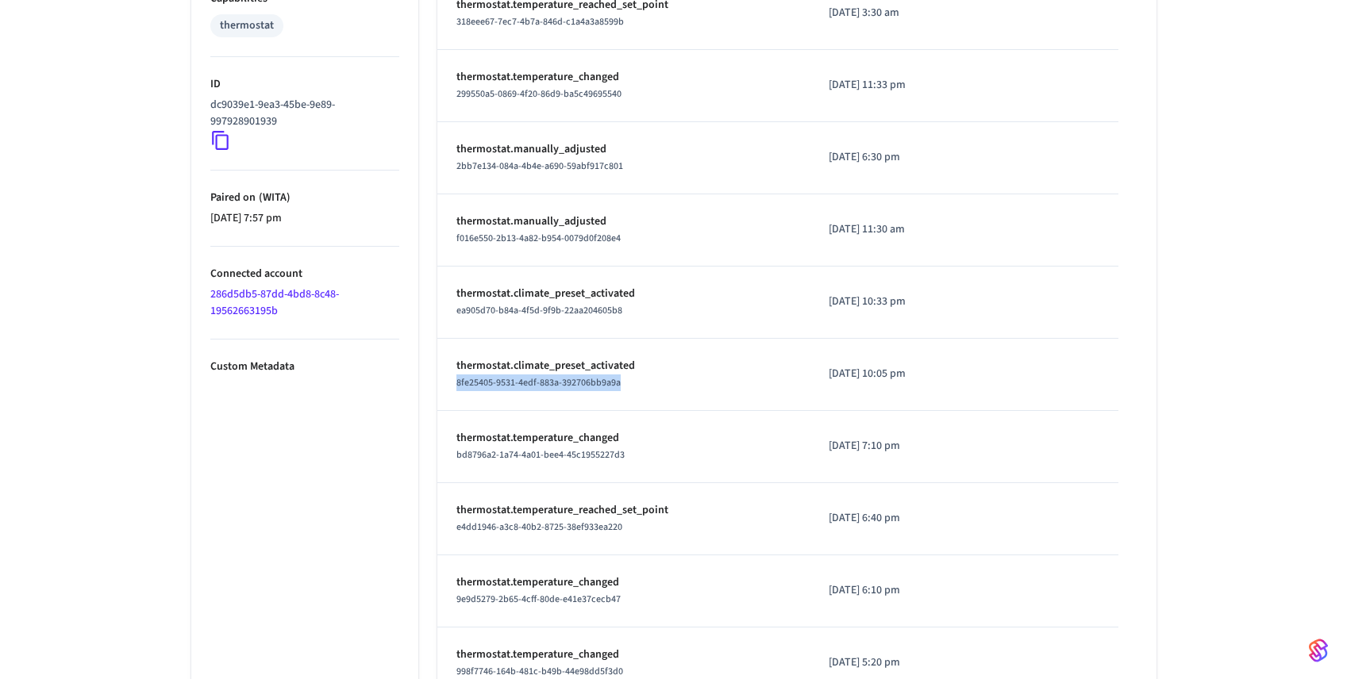
drag, startPoint x: 627, startPoint y: 382, endPoint x: 448, endPoint y: 384, distance: 178.6
click at [448, 384] on td "thermostat.climate_preset_activated 8fe25405-9531-4edf-883a-392706bb9a9a" at bounding box center [623, 375] width 372 height 72
copy span "8fe25405-9531-4edf-883a-392706bb9a9a"
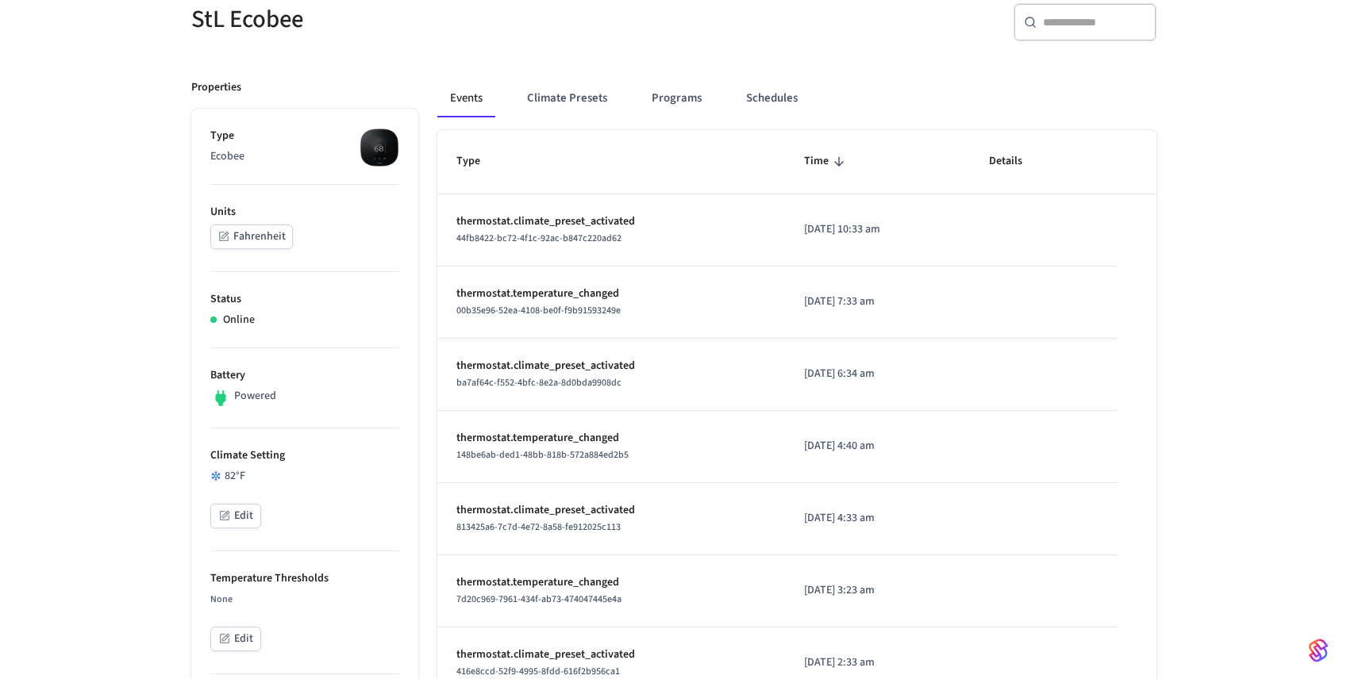
scroll to position [155, 0]
click at [559, 85] on button "Climate Presets" at bounding box center [567, 96] width 106 height 38
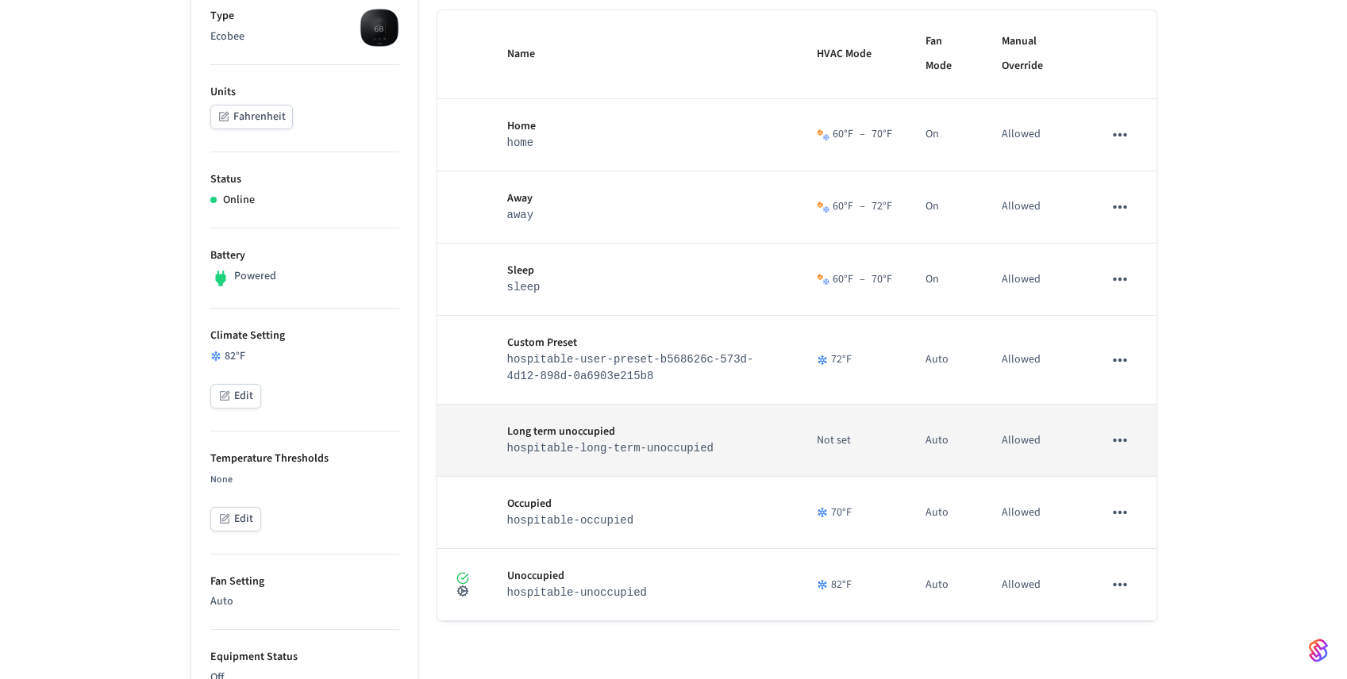
scroll to position [464, 0]
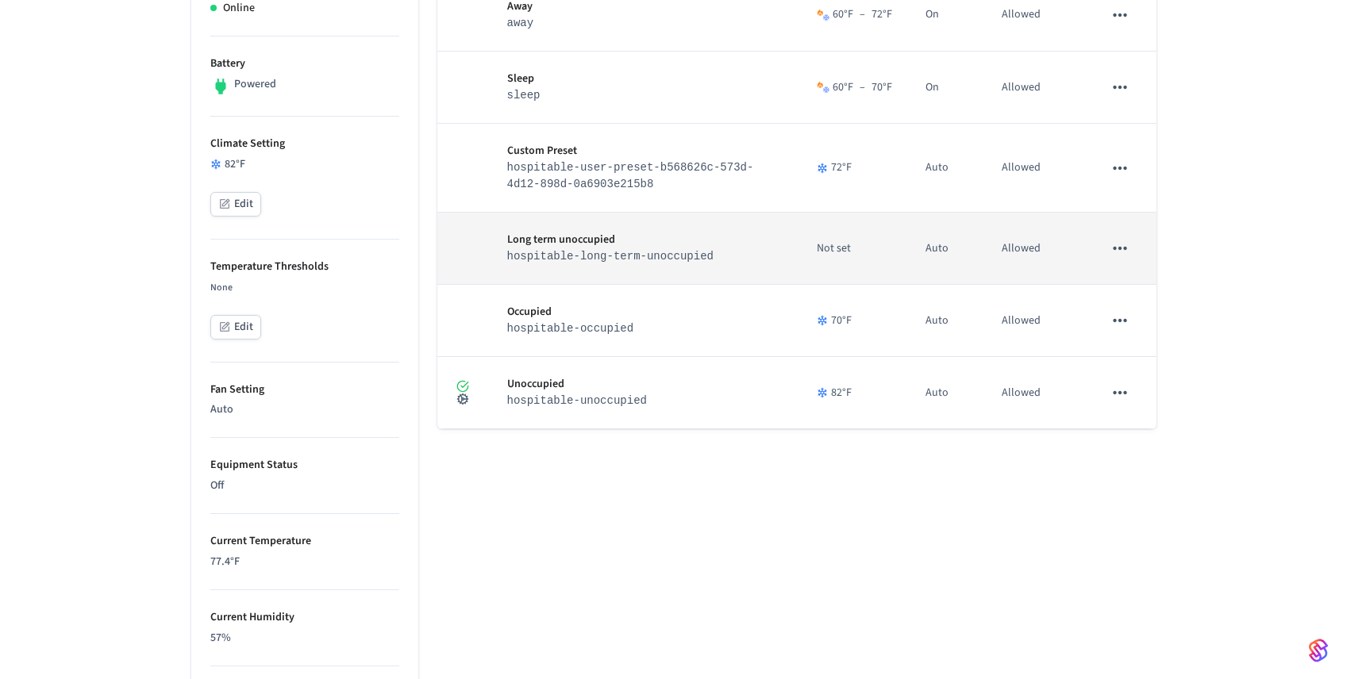
click at [1122, 252] on icon "sticky table" at bounding box center [1120, 248] width 21 height 21
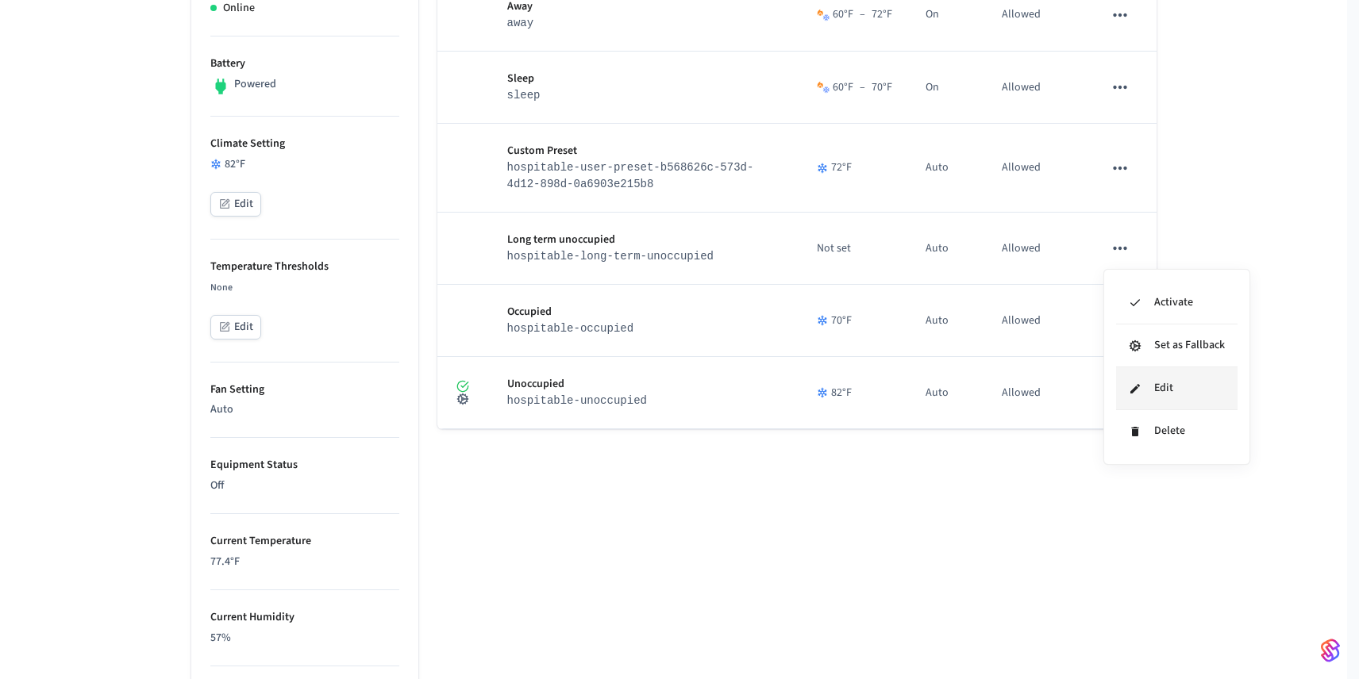
click at [1219, 375] on li "Edit" at bounding box center [1176, 389] width 121 height 43
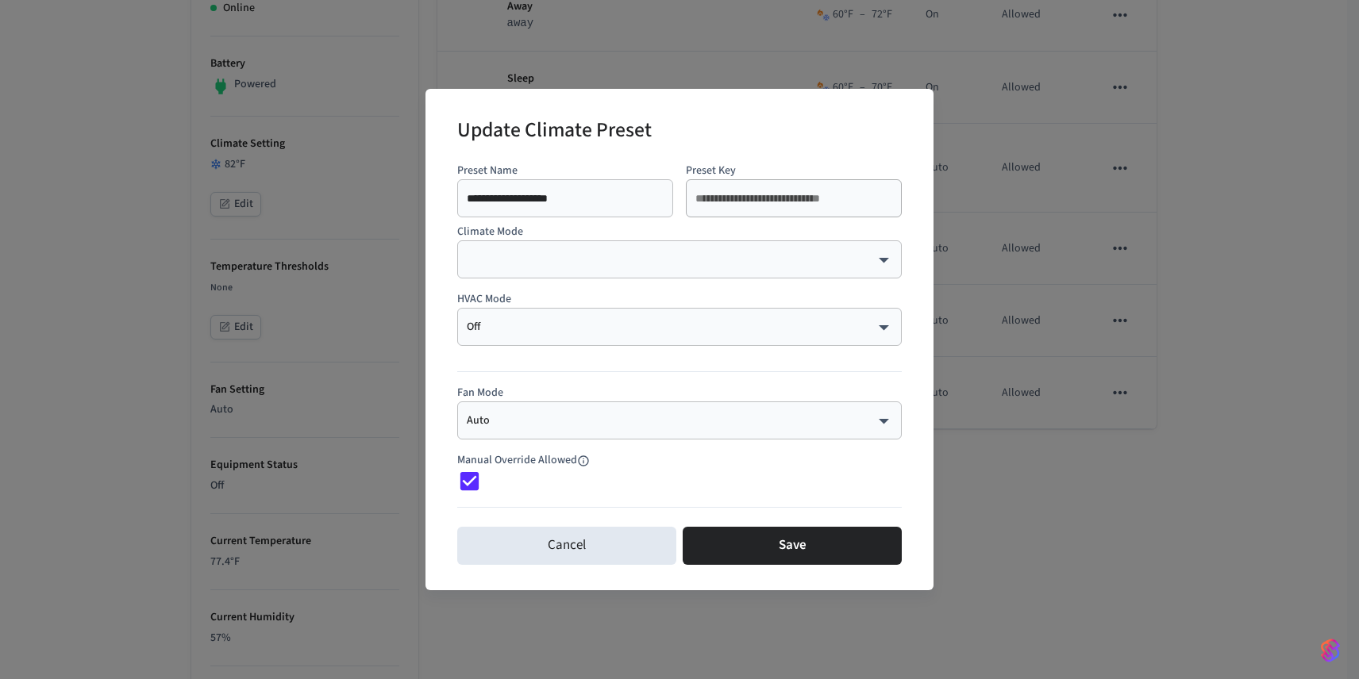
click at [461, 626] on div "**********" at bounding box center [679, 339] width 1359 height 679
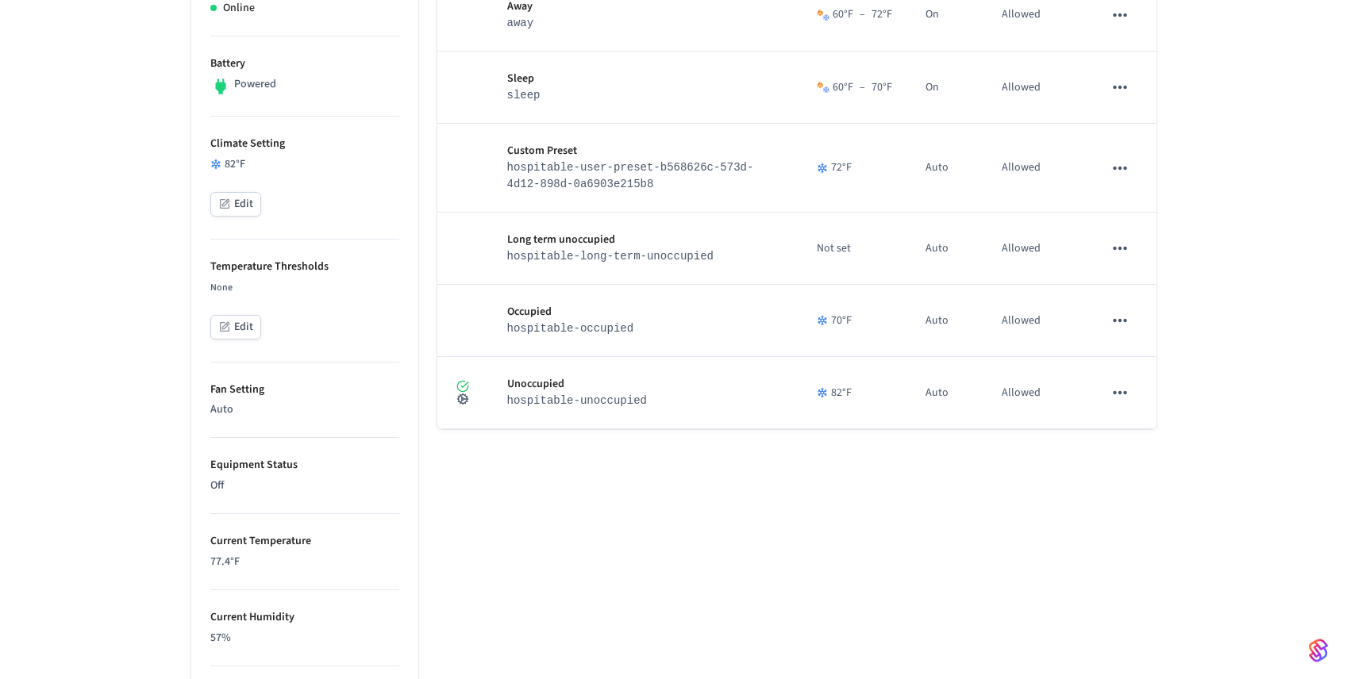
scroll to position [440, 0]
